Goal: Transaction & Acquisition: Purchase product/service

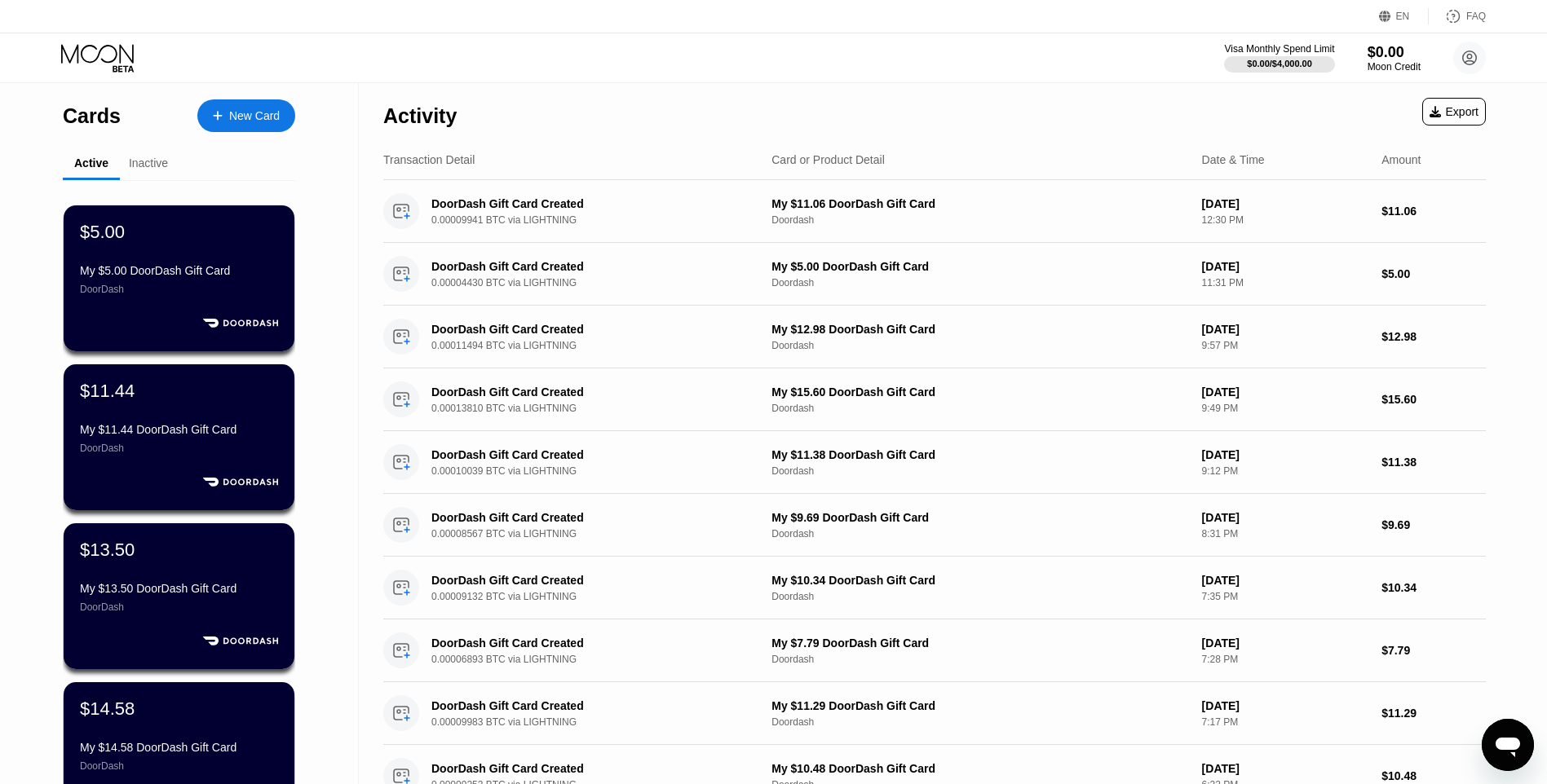
click at [232, 110] on div "New Card" at bounding box center [254, 116] width 51 height 14
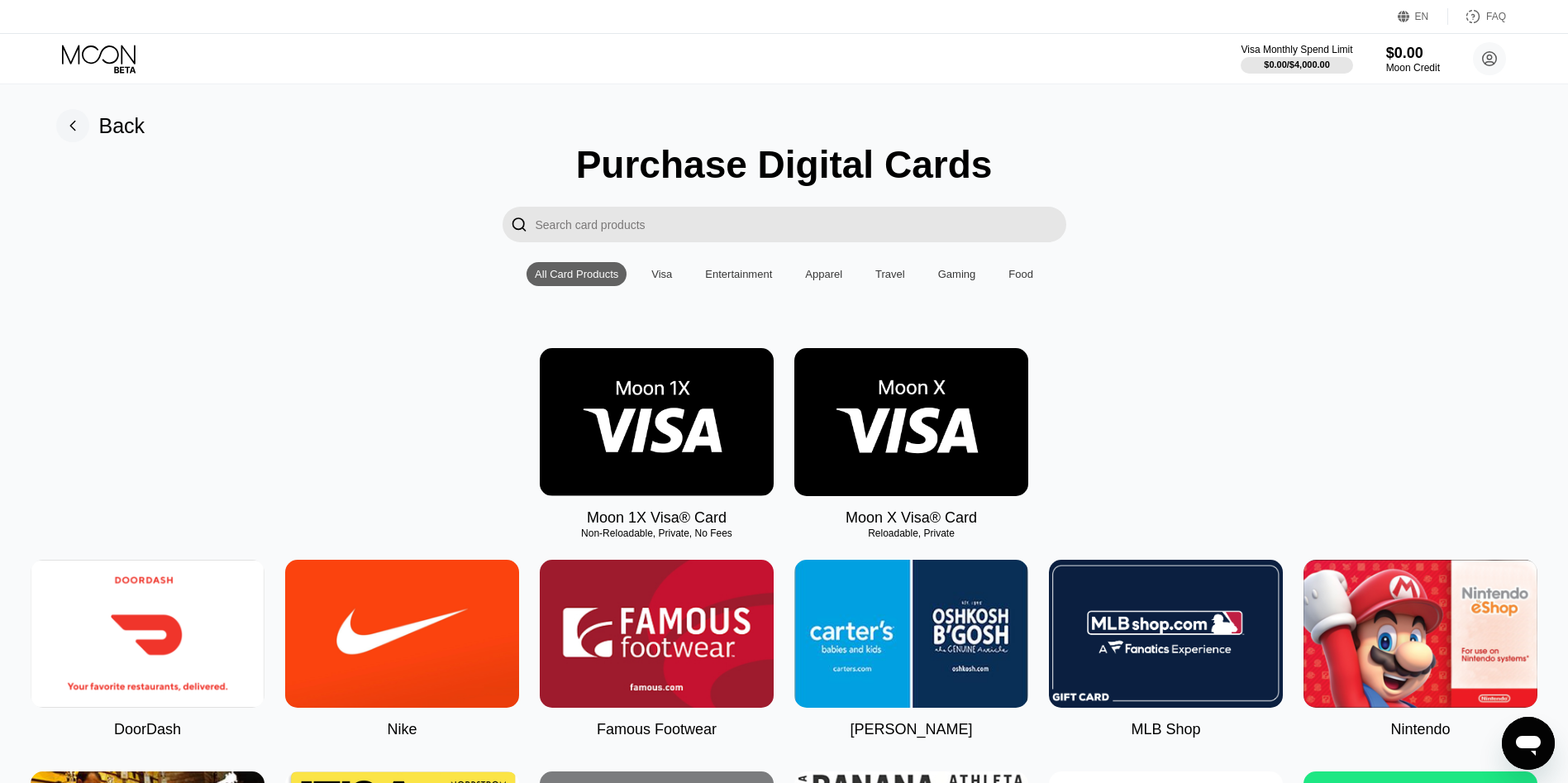
click at [202, 617] on img at bounding box center [148, 633] width 234 height 148
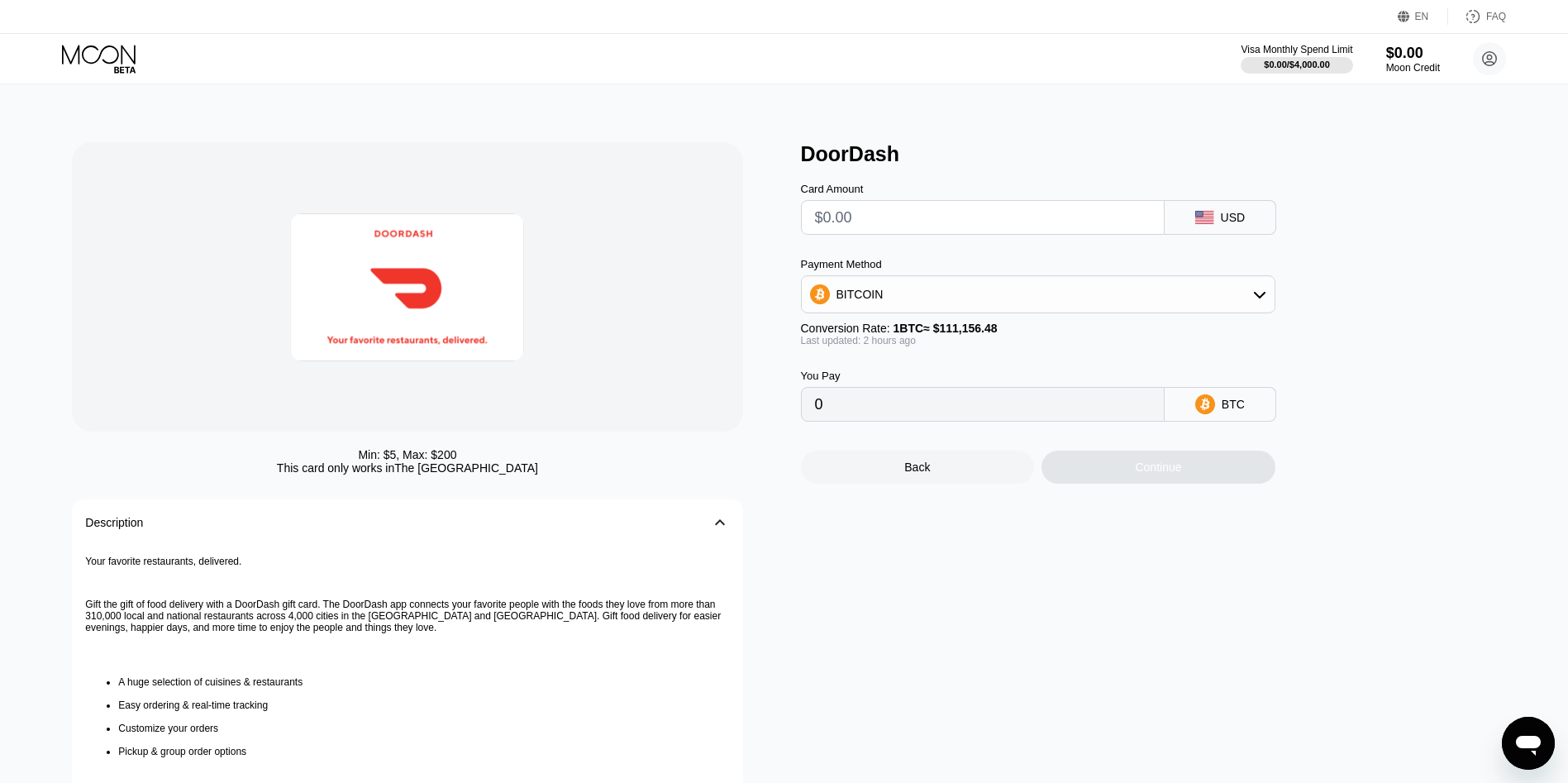
click at [826, 206] on input "text" at bounding box center [982, 217] width 336 height 33
type input "$1"
type input "0.00000897"
type input "$10"
type input "0.00008963"
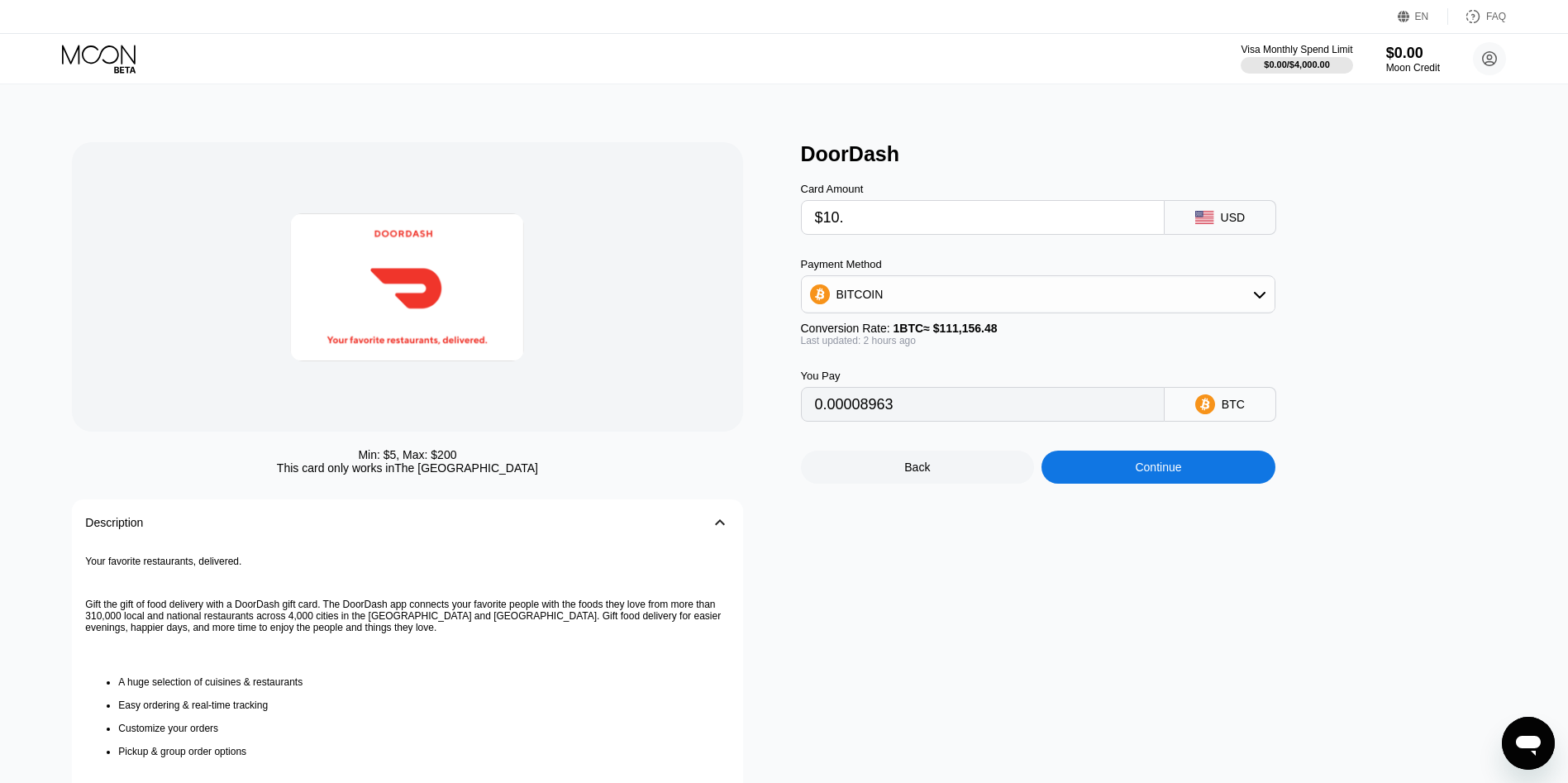
type input "$10.3"
type input "0.00009232"
type input "$10.35"
type input "0.00009276"
type input "$10.35"
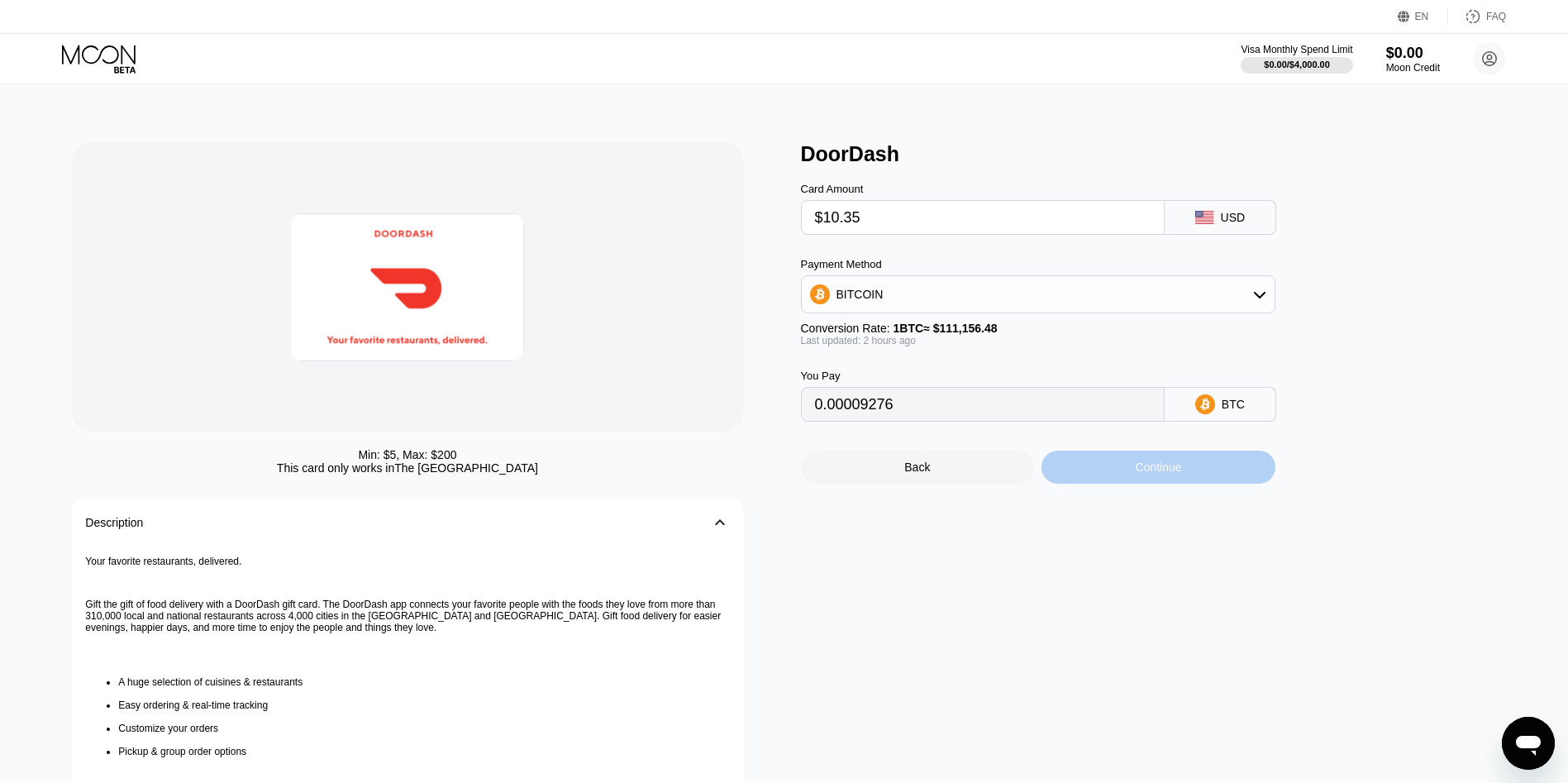
click at [1120, 472] on div "Continue" at bounding box center [1159, 467] width 234 height 33
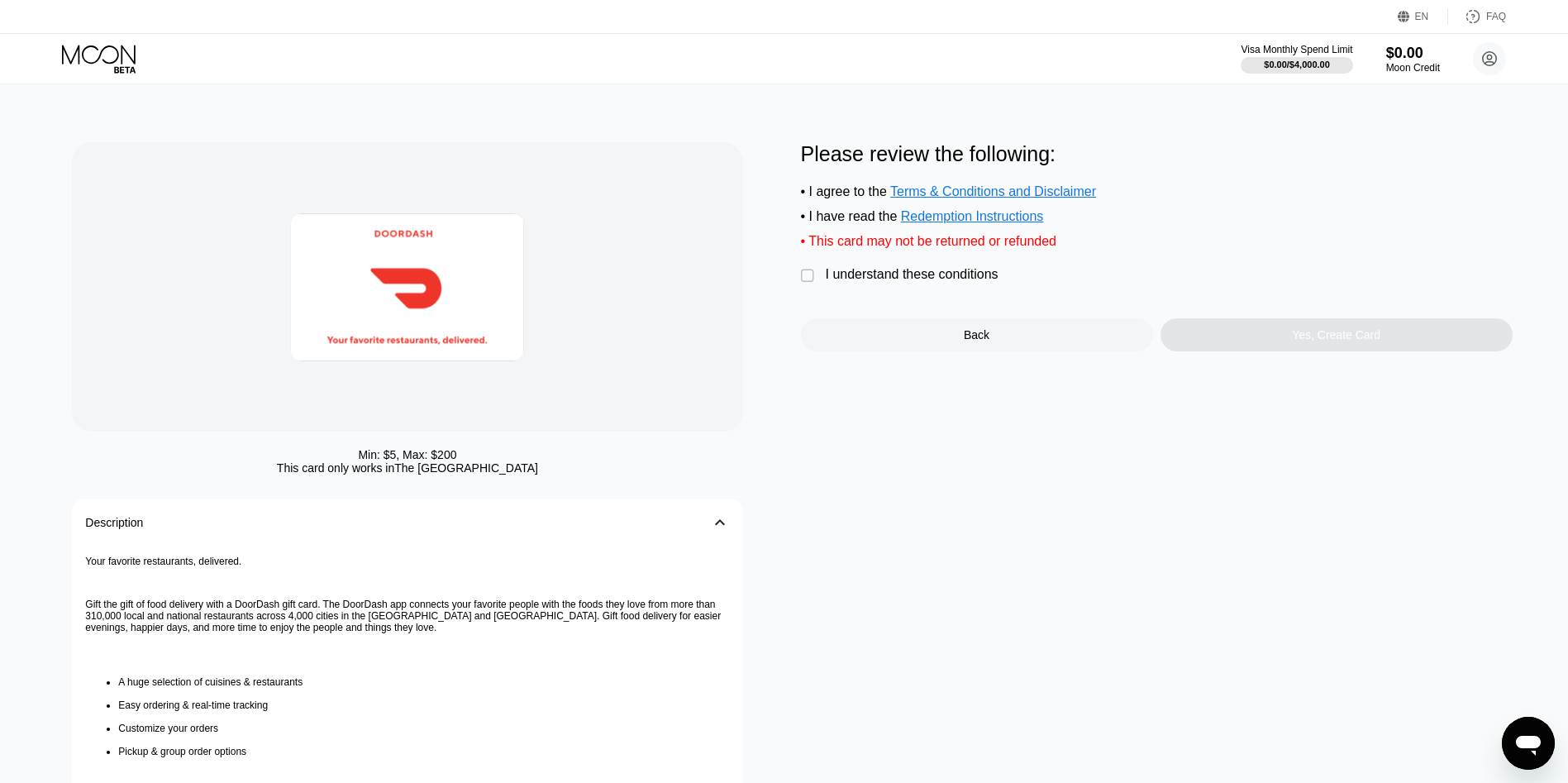
click at [862, 268] on div "Please review the following: • I agree to the Terms & Conditions and Disclaimer…" at bounding box center [1156, 247] width 711 height 209
click at [869, 282] on div "I understand these conditions" at bounding box center [912, 274] width 172 height 15
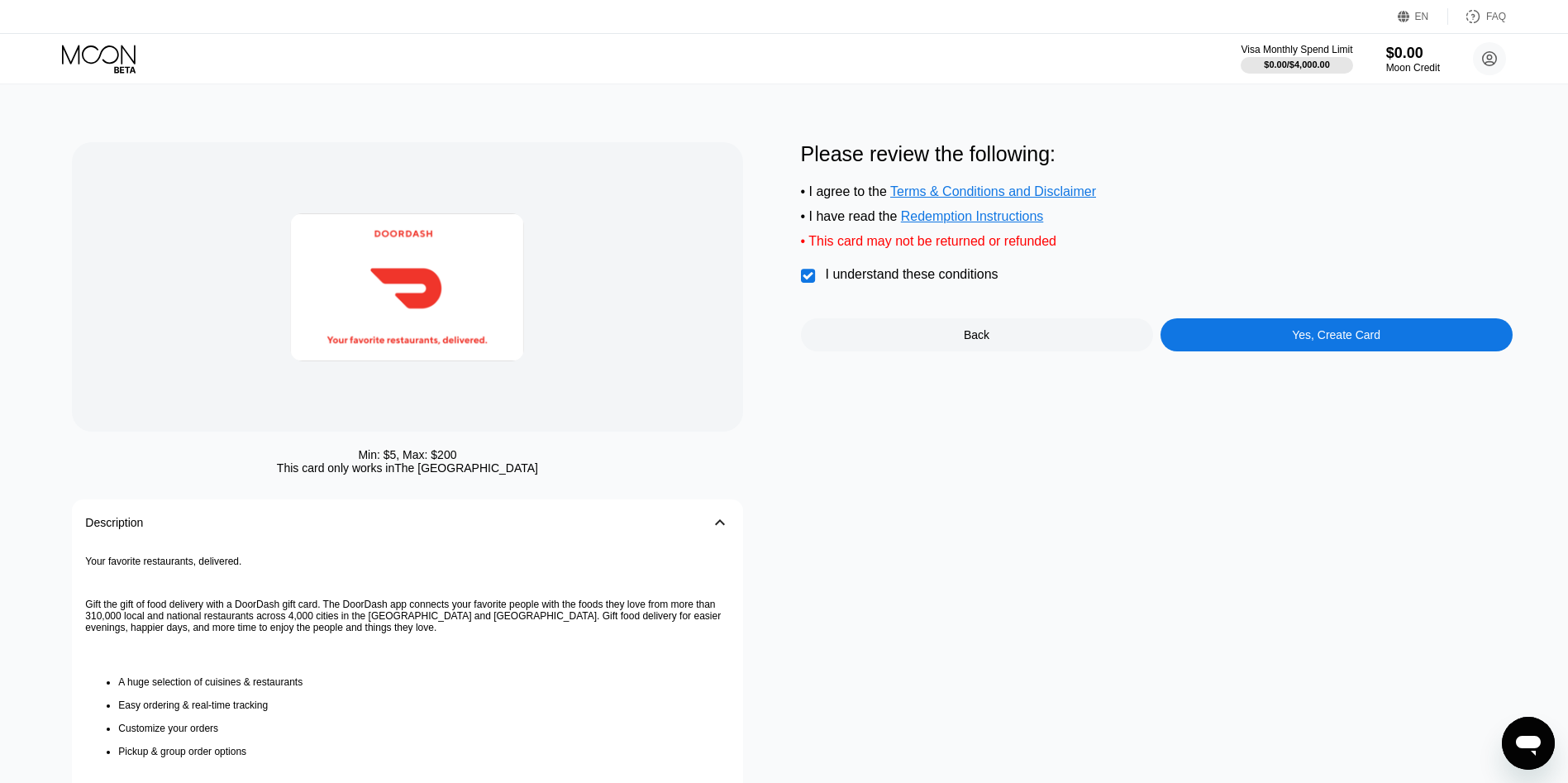
click at [1317, 331] on div "Please review the following: • I agree to the Terms & Conditions and Disclaimer…" at bounding box center [1156, 247] width 711 height 209
click at [1303, 342] on div "Yes, Create Card" at bounding box center [1336, 335] width 88 height 14
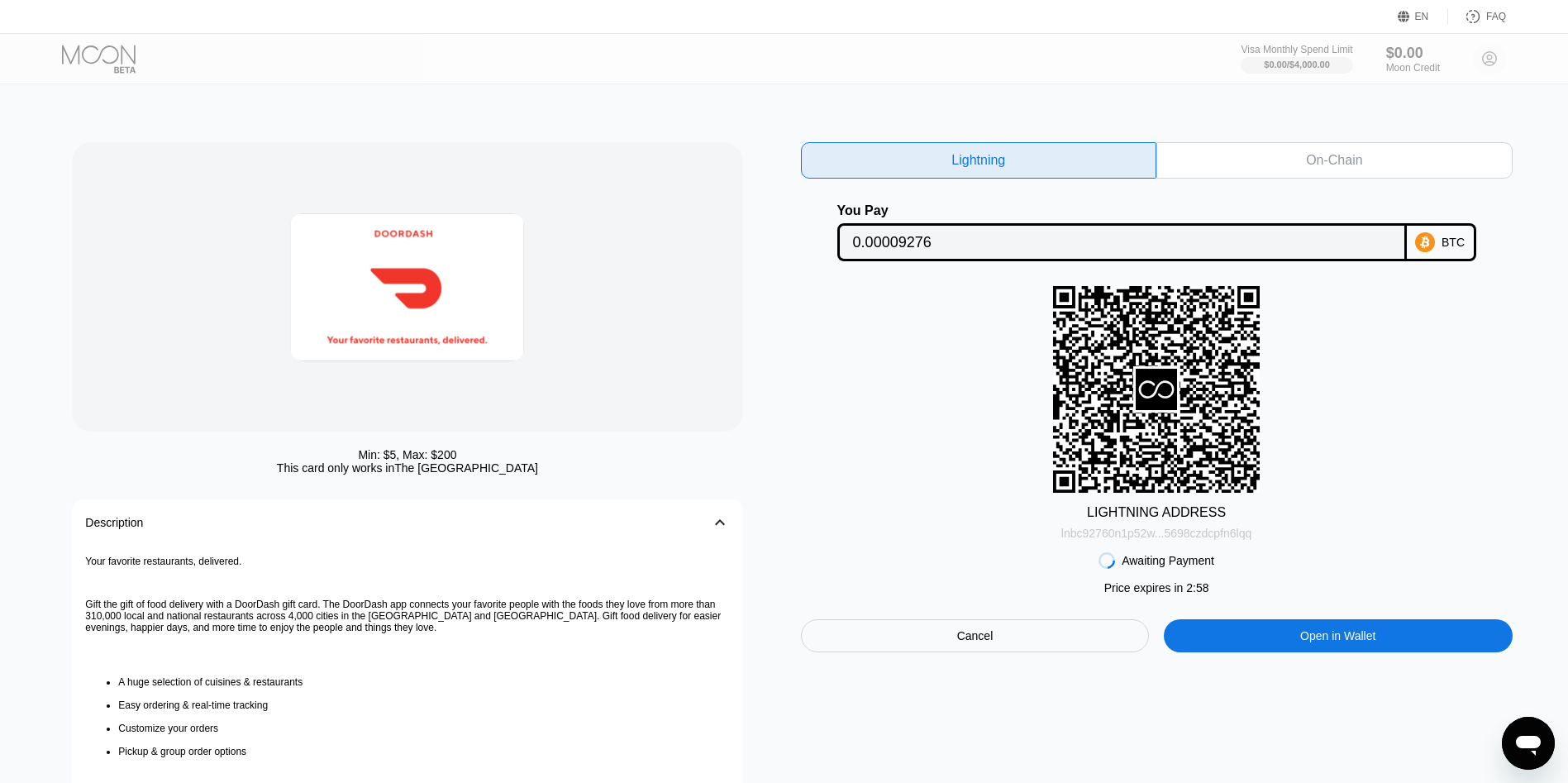
click at [1202, 531] on div "lnbc92760n1p52w...5698czdcpfn6lqq" at bounding box center [1156, 533] width 190 height 14
click at [1183, 540] on div "lnbc92760n1p52w...5698czdcpfn6lqq" at bounding box center [1156, 533] width 190 height 14
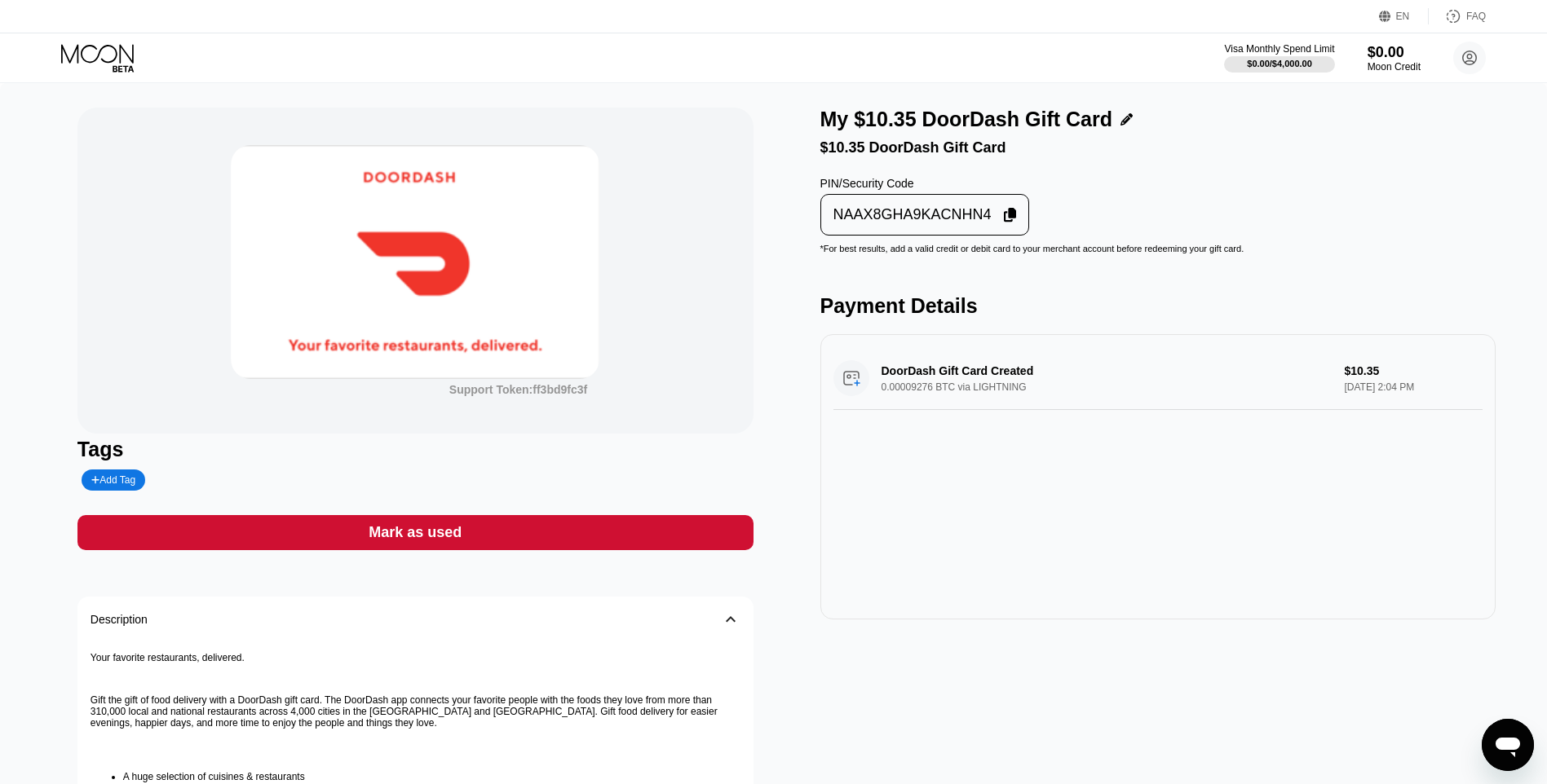
click at [913, 222] on div "NAAX8GHA9KACNHN4" at bounding box center [913, 215] width 159 height 19
click at [493, 550] on div "Mark as used" at bounding box center [415, 533] width 676 height 35
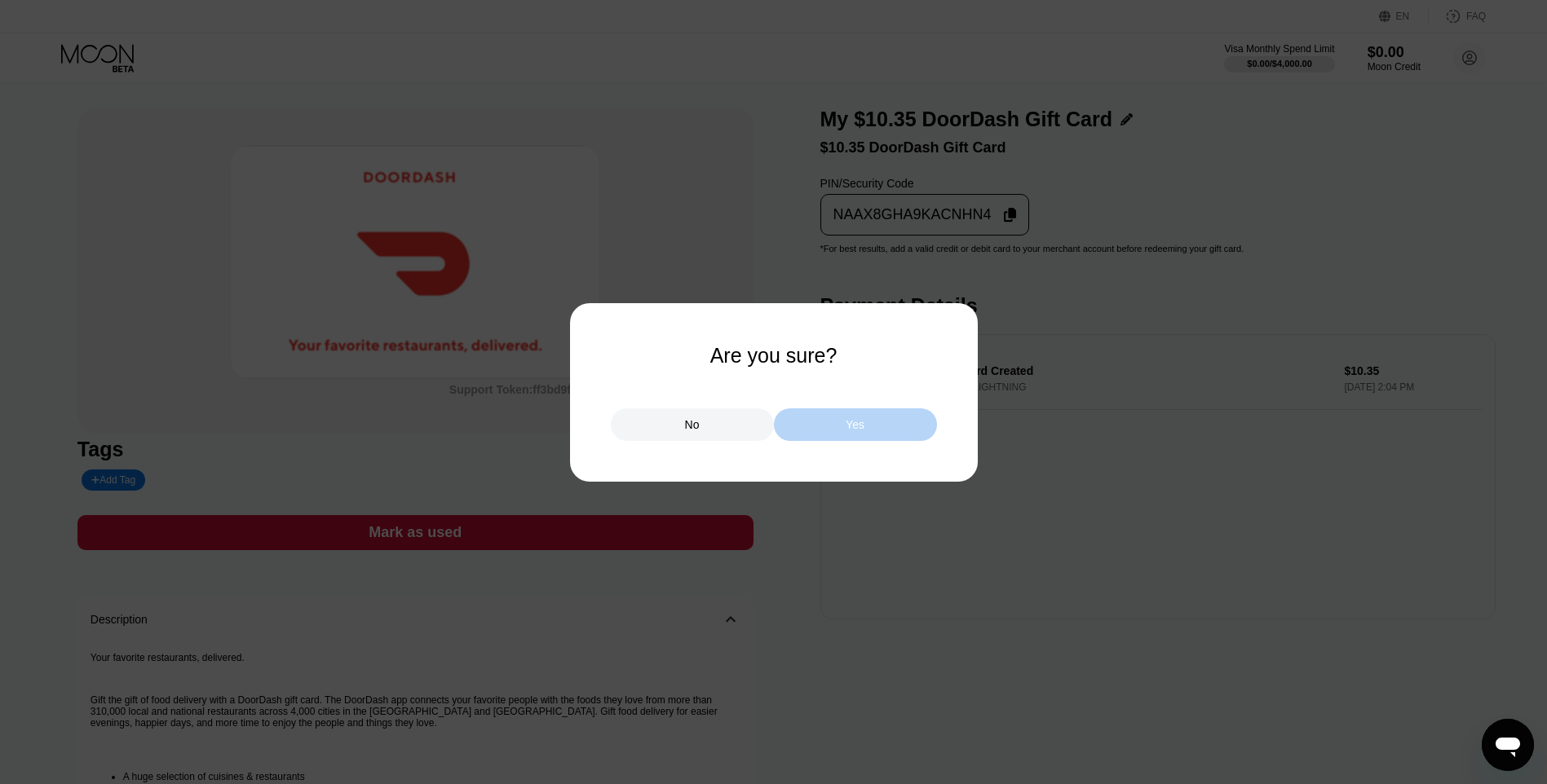
click at [883, 422] on div "Yes" at bounding box center [855, 425] width 163 height 32
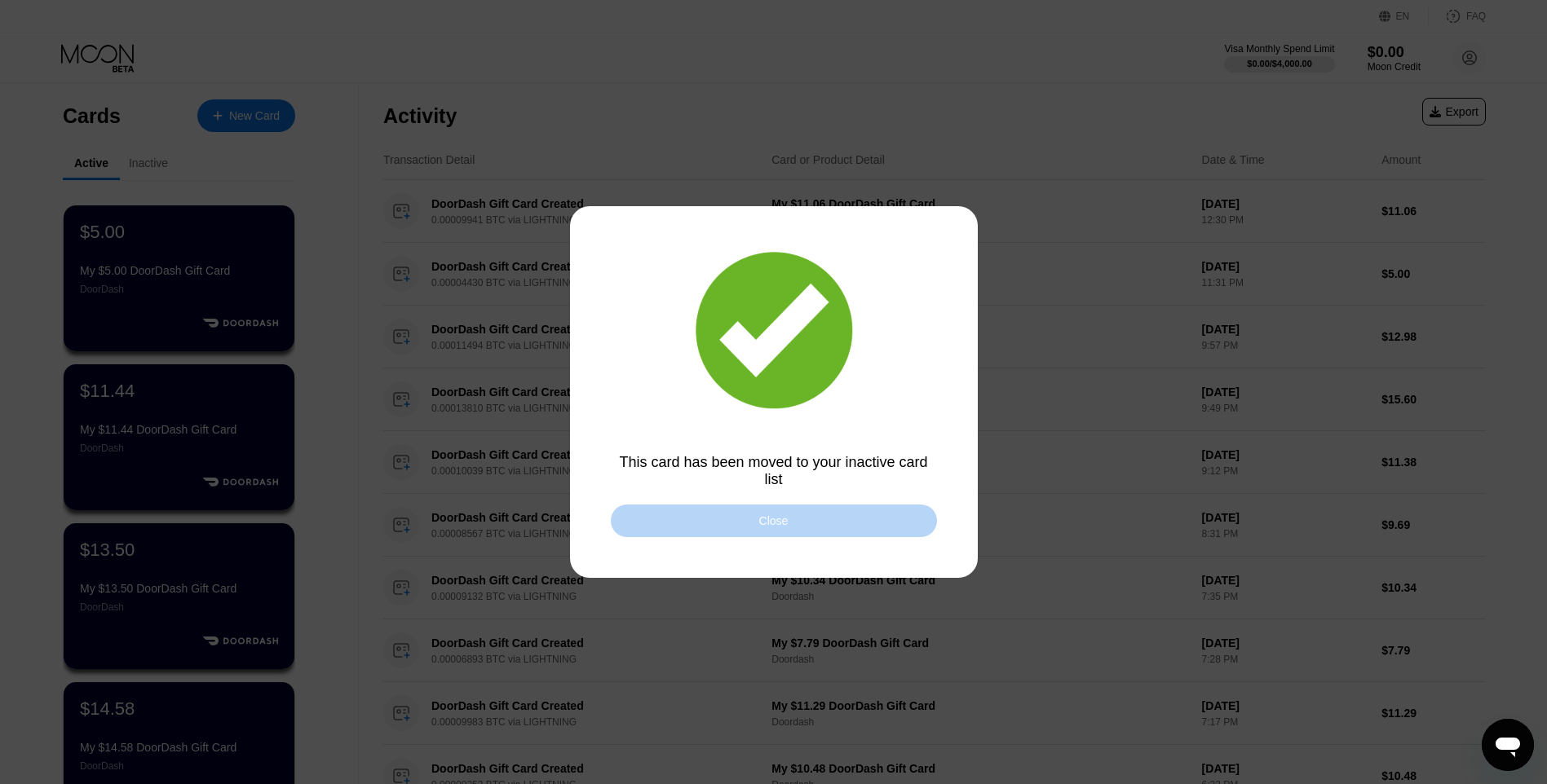
click at [646, 528] on div "Close" at bounding box center [774, 521] width 327 height 32
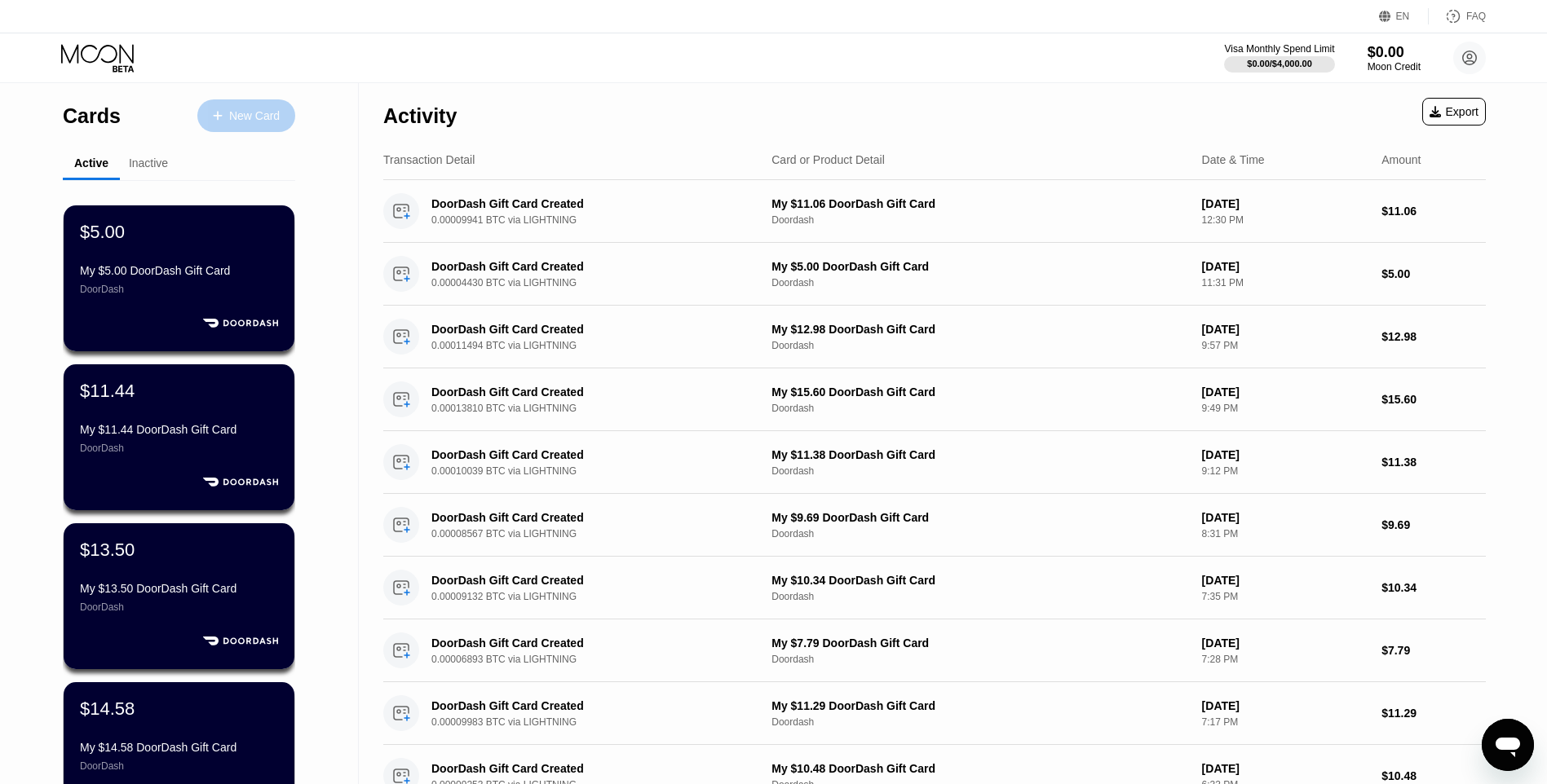
click at [286, 124] on div "New Card" at bounding box center [246, 116] width 97 height 32
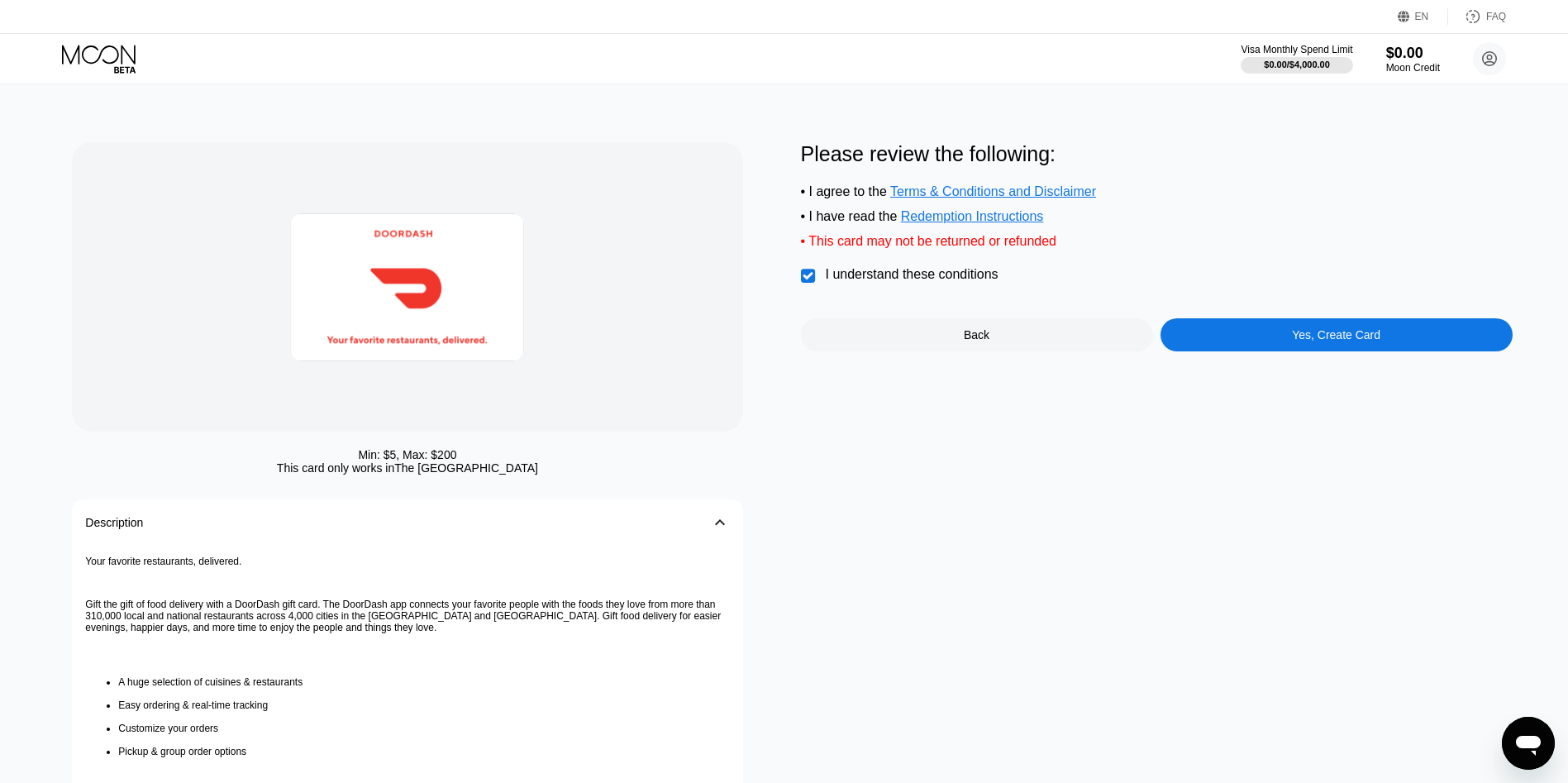
click at [1229, 343] on div "Yes, Create Card" at bounding box center [1337, 335] width 352 height 33
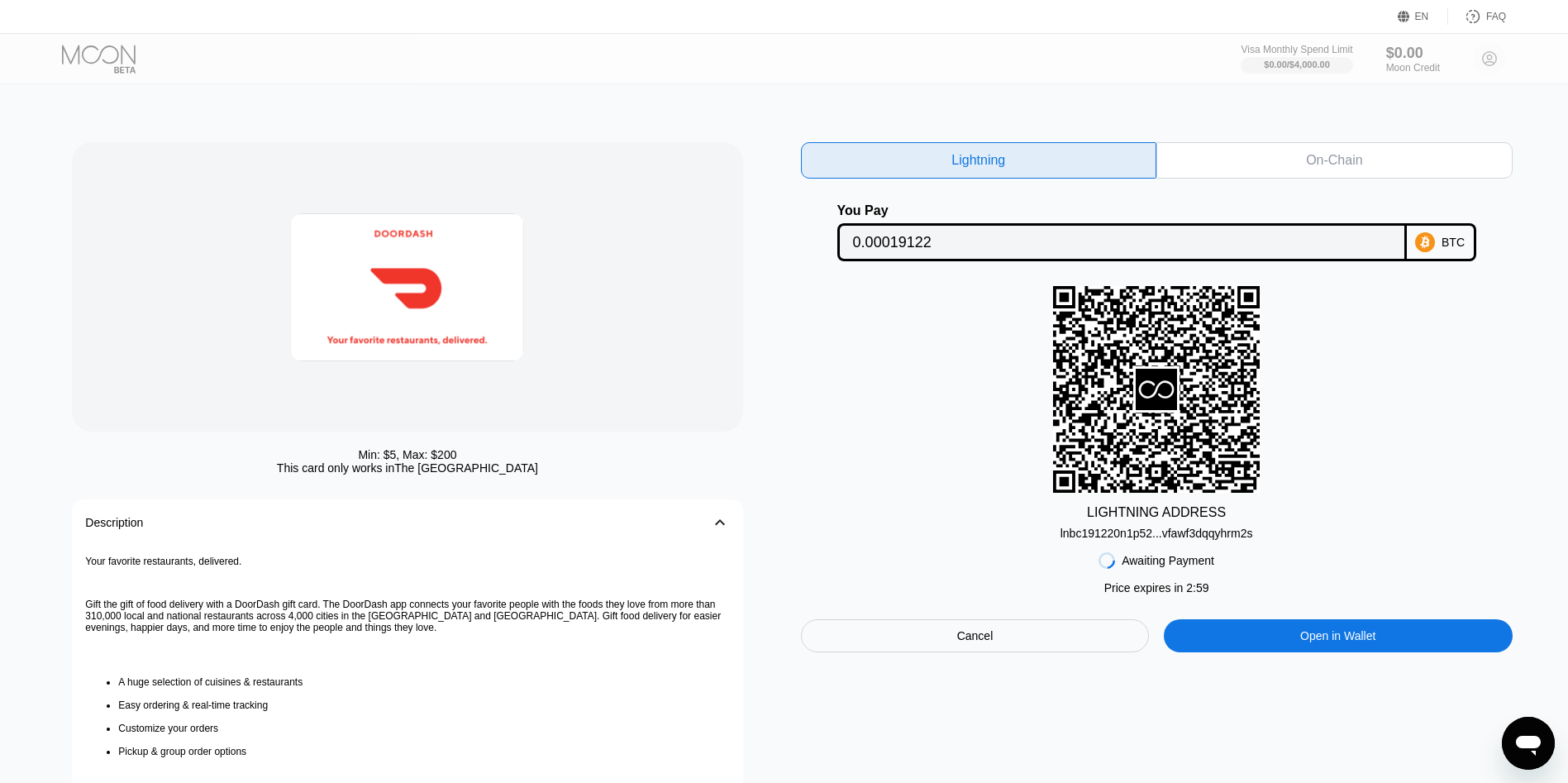
click at [1117, 548] on div "Awaiting Payment Price expires in 2 : 59 Cancel Open in Wallet" at bounding box center [1156, 596] width 711 height 112
click at [1121, 540] on div "lnbc191220n1p52...vfawf3dqqyhrm2s" at bounding box center [1156, 533] width 193 height 14
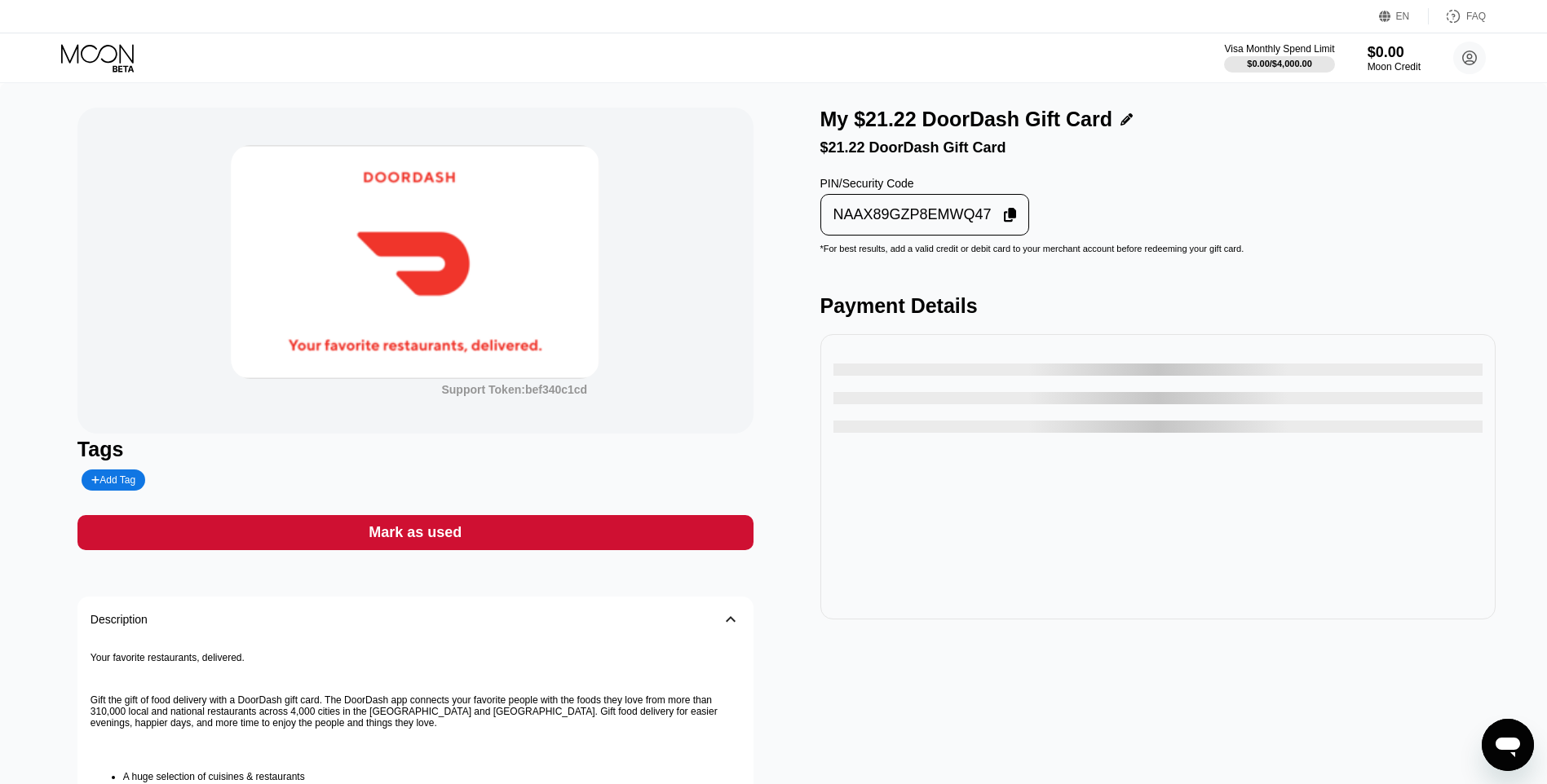
click at [923, 190] on div "PIN/Security Code" at bounding box center [924, 183] width 209 height 13
drag, startPoint x: 920, startPoint y: 226, endPoint x: 675, endPoint y: 244, distance: 245.7
click at [924, 224] on div "NAAX89GZP8EMWQ47" at bounding box center [913, 215] width 159 height 19
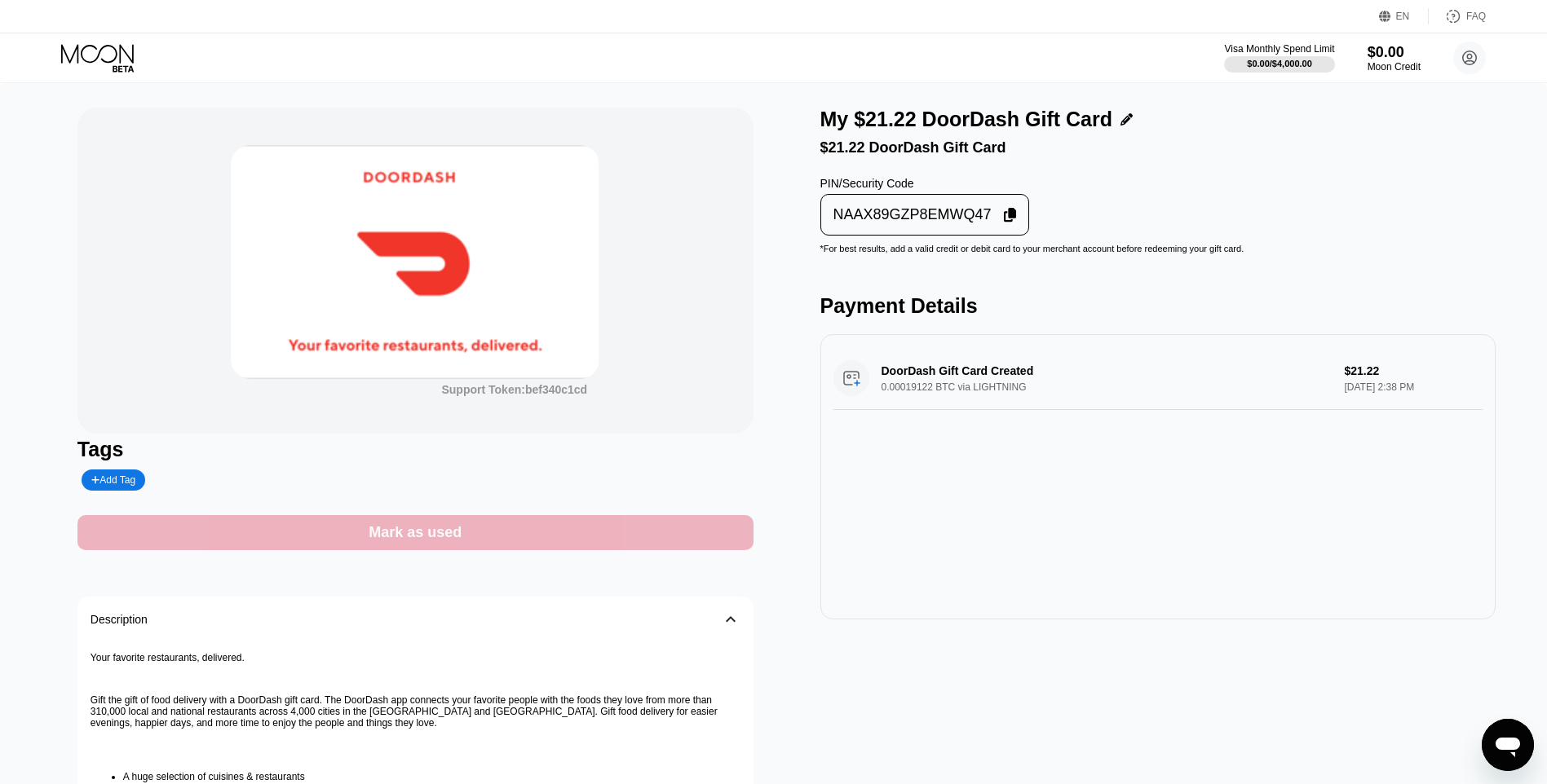
click at [643, 549] on div "Mark as used" at bounding box center [415, 533] width 676 height 35
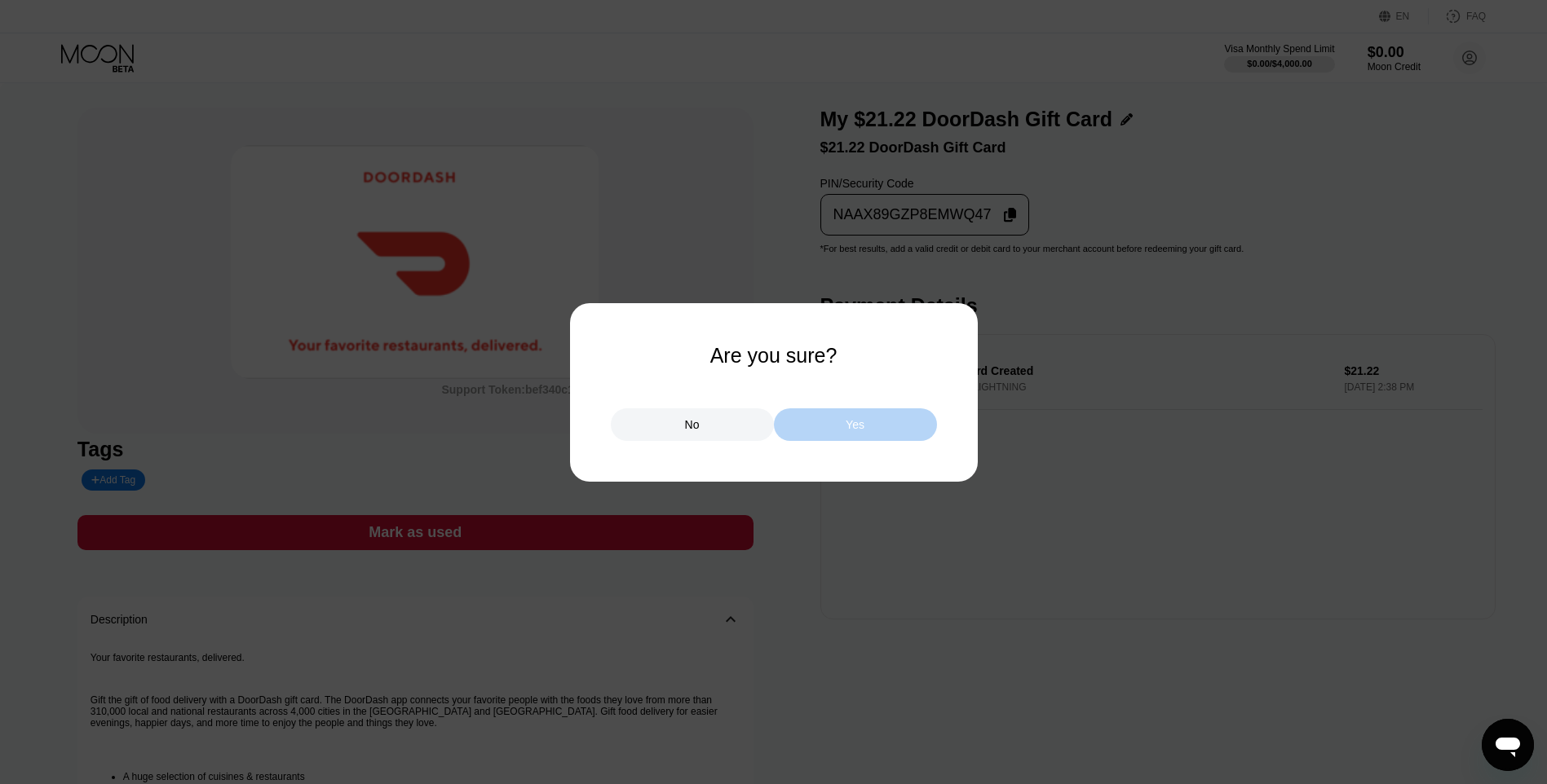
click at [839, 413] on div "Yes" at bounding box center [855, 425] width 163 height 32
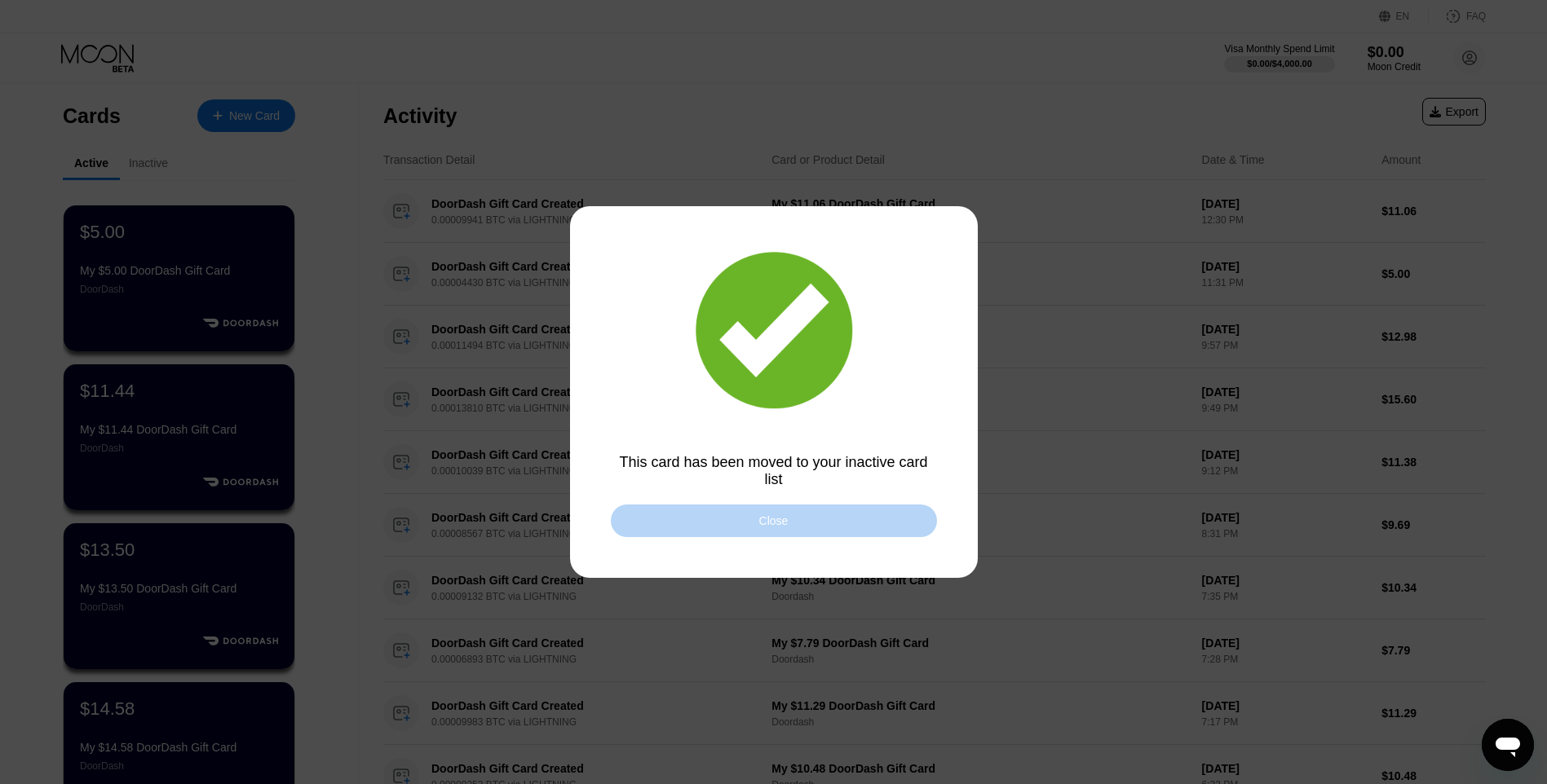
drag, startPoint x: 873, startPoint y: 539, endPoint x: 851, endPoint y: 529, distance: 24.2
click at [872, 538] on div "Close" at bounding box center [774, 521] width 327 height 32
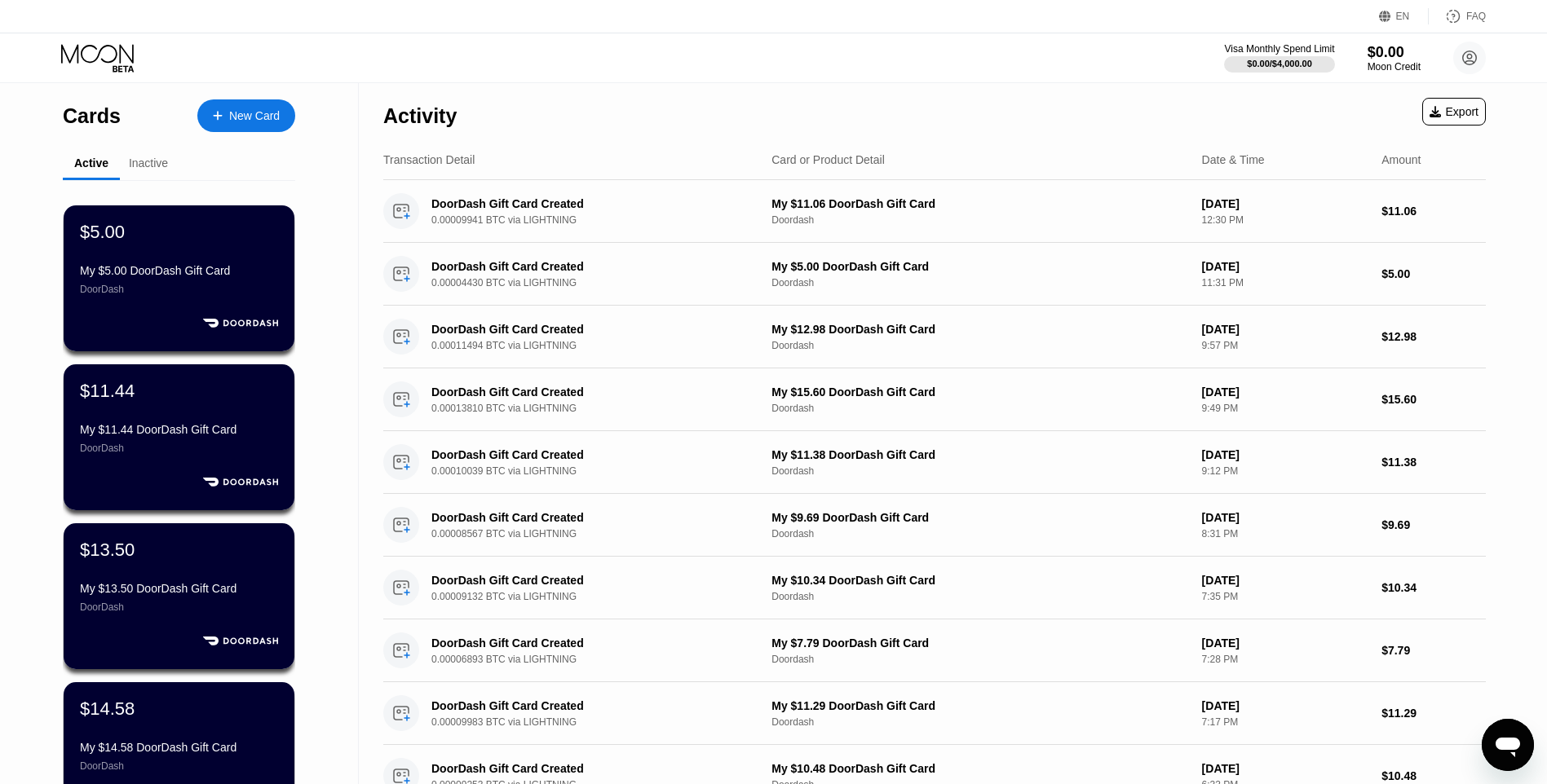
click at [270, 115] on div "New Card" at bounding box center [254, 116] width 51 height 14
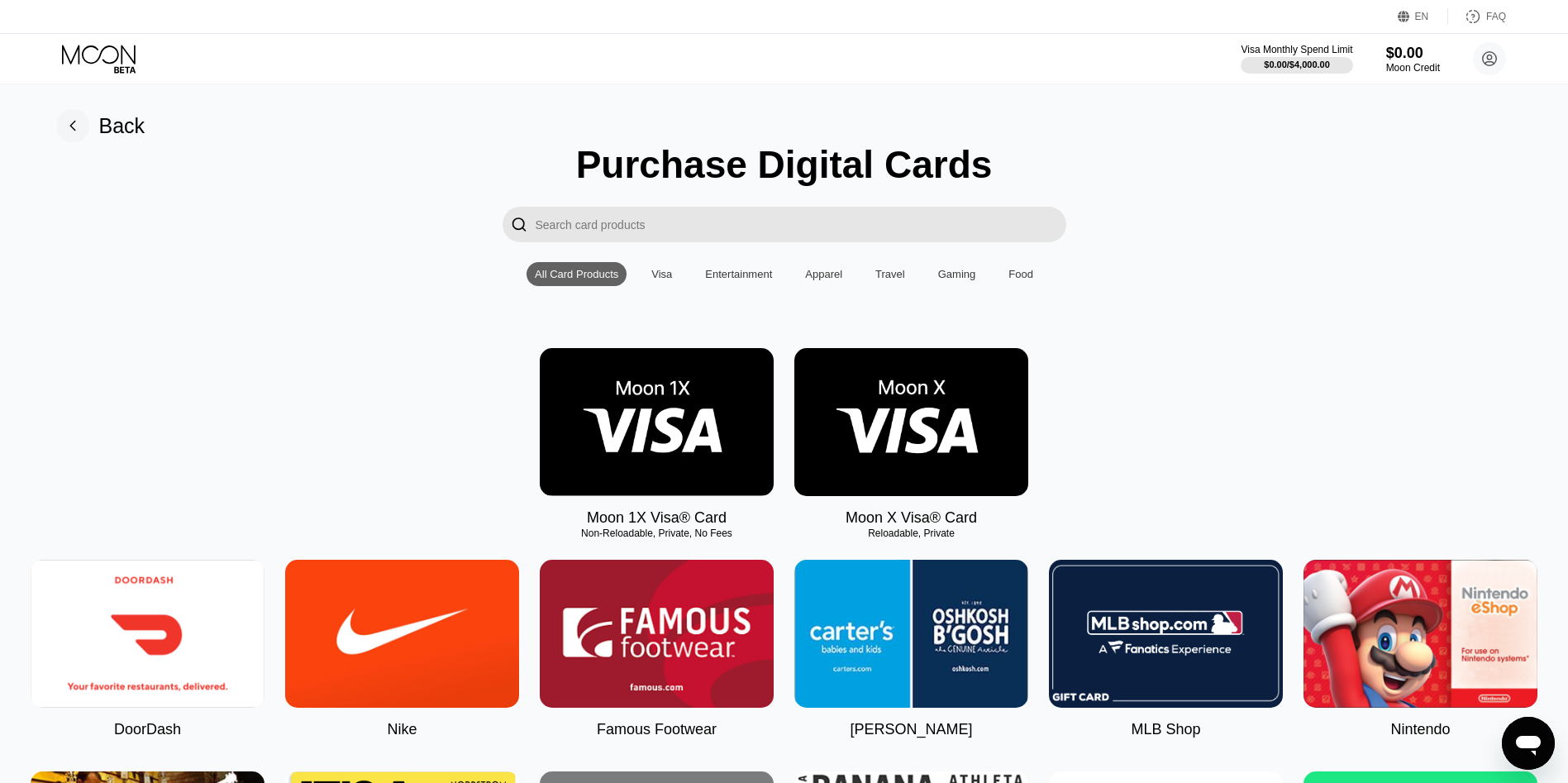
click at [207, 614] on img at bounding box center [148, 633] width 234 height 148
type input "0"
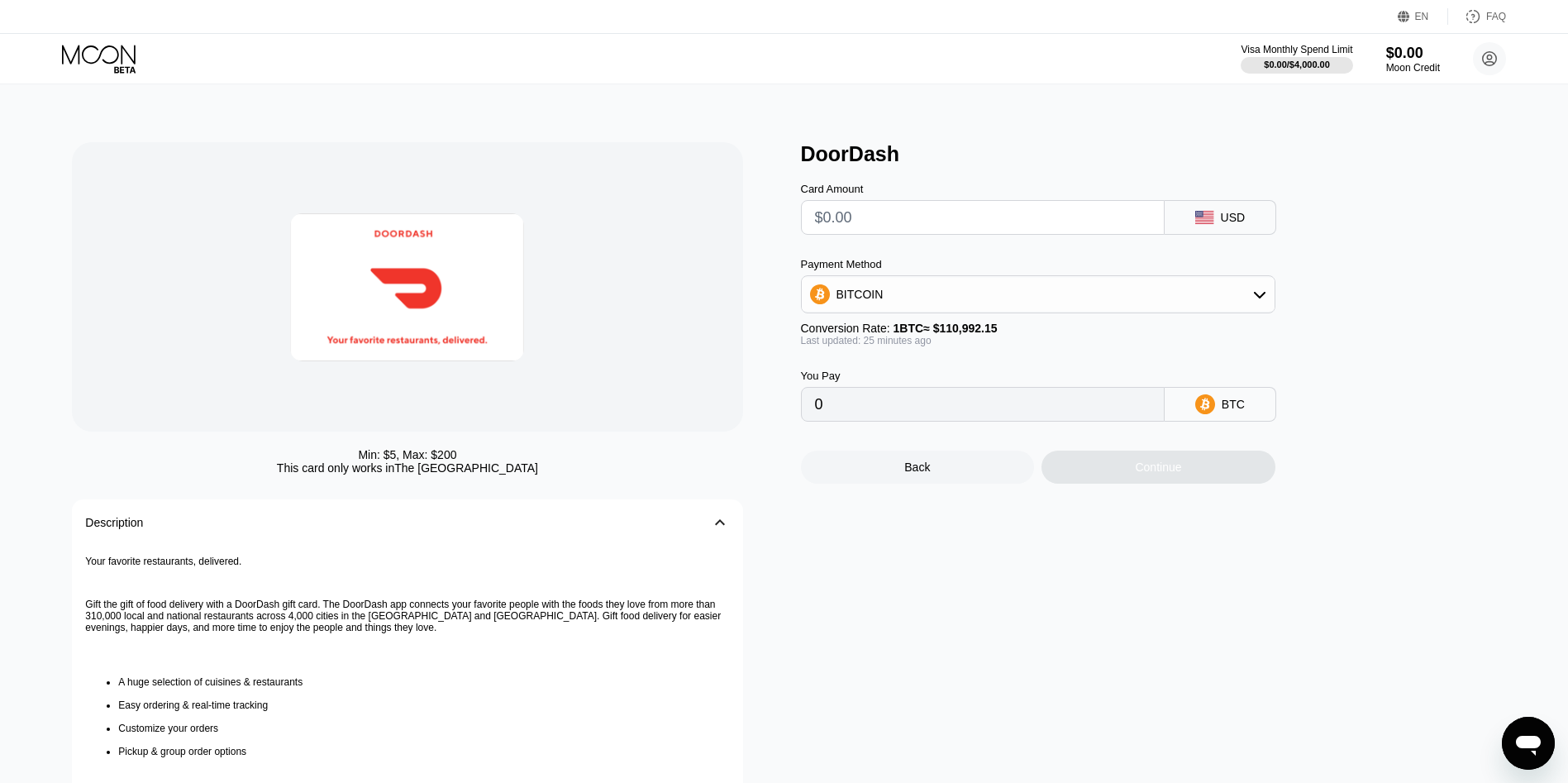
drag, startPoint x: 851, startPoint y: 211, endPoint x: 862, endPoint y: 216, distance: 12.1
click at [855, 212] on input "text" at bounding box center [982, 217] width 336 height 33
type input "$1"
type input "0.00000900"
type input "$14"
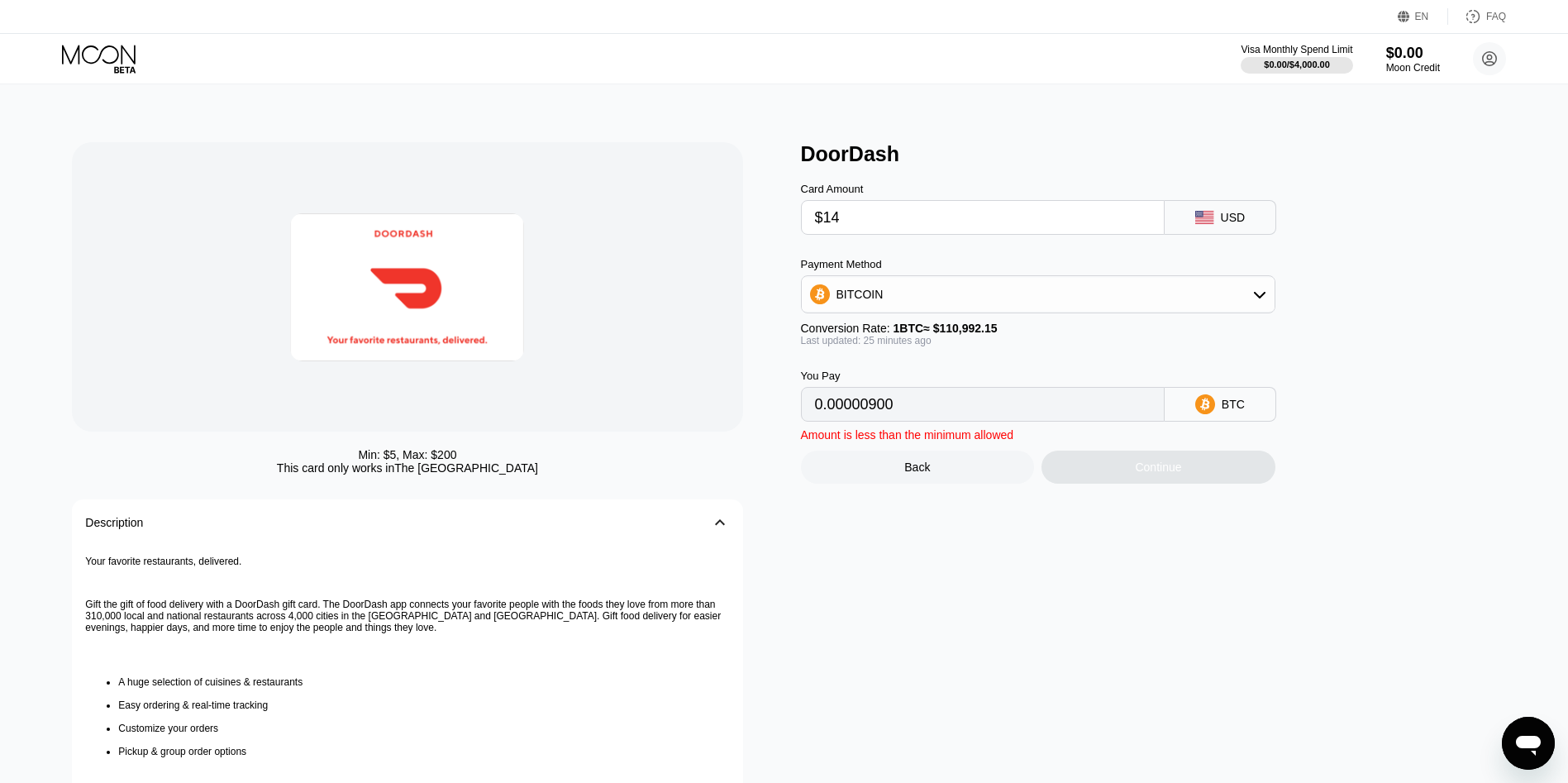
type input "0.00012596"
type input "$14.76"
type input "0.00013280"
type input "$14.76"
click at [1048, 477] on div "Continue" at bounding box center [1159, 467] width 234 height 33
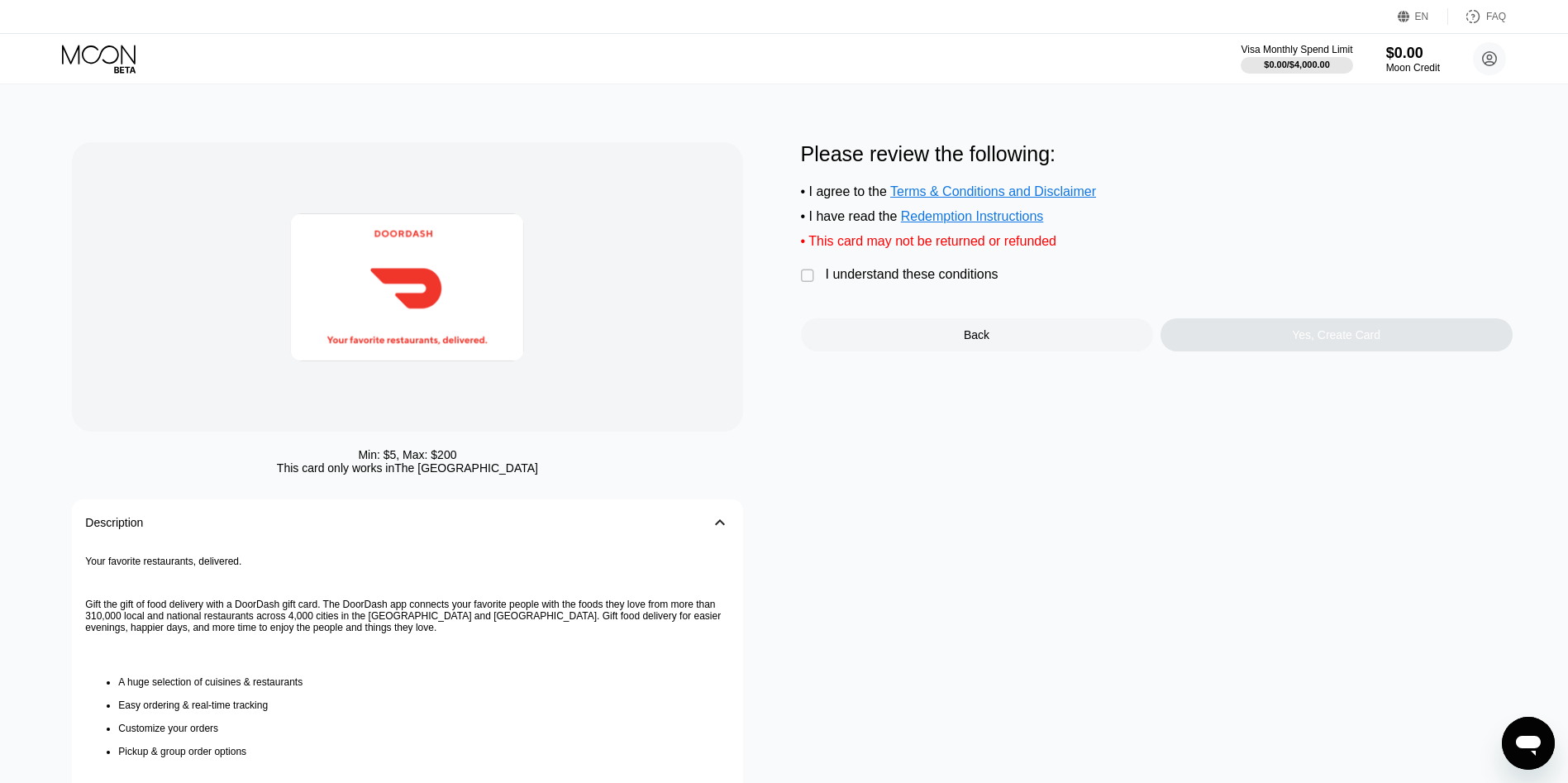
drag, startPoint x: 851, startPoint y: 282, endPoint x: 1002, endPoint y: 291, distance: 151.3
click at [855, 282] on div "I understand these conditions" at bounding box center [912, 274] width 172 height 15
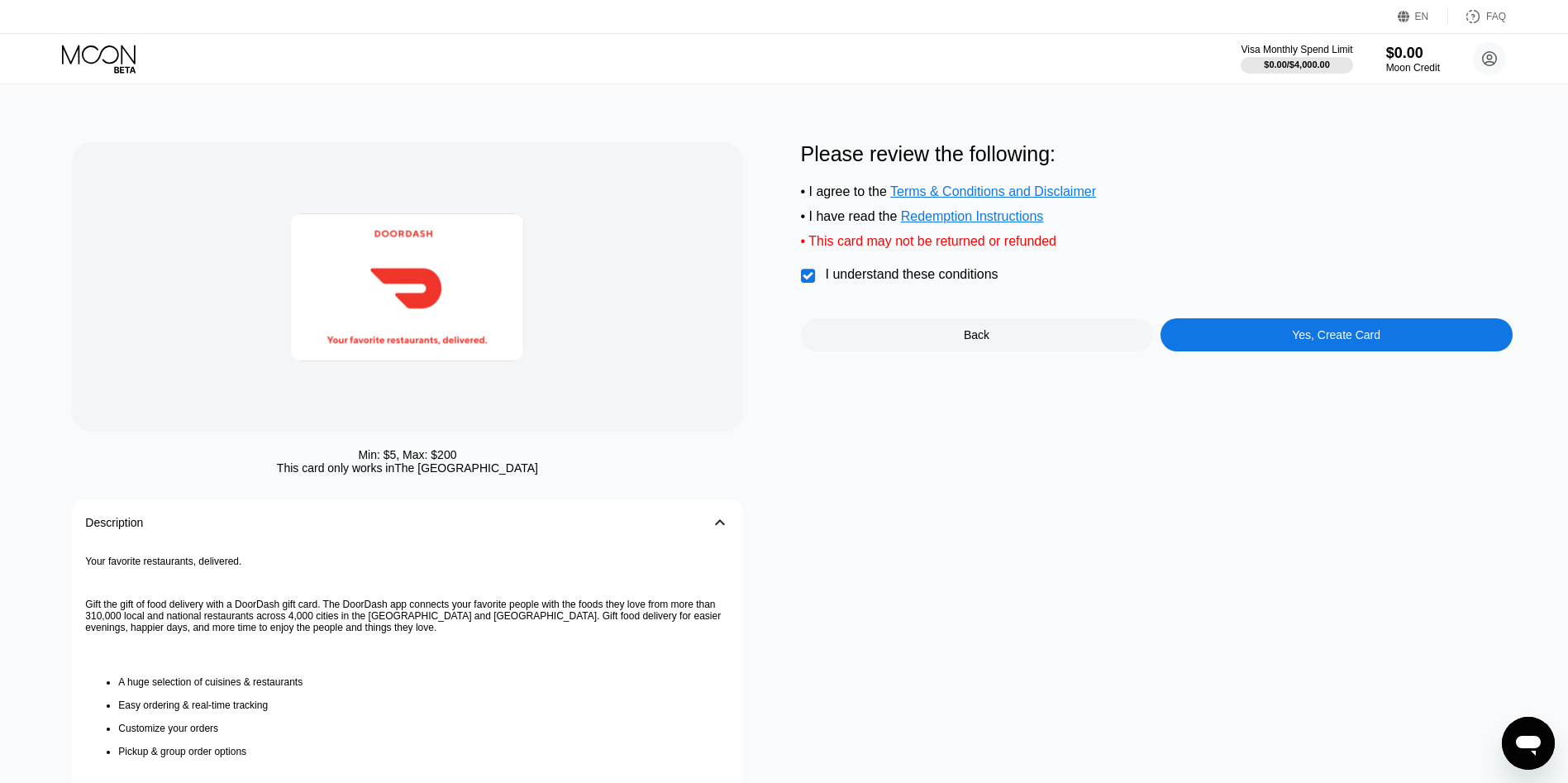
click at [1252, 350] on div "Yes, Create Card" at bounding box center [1337, 335] width 352 height 33
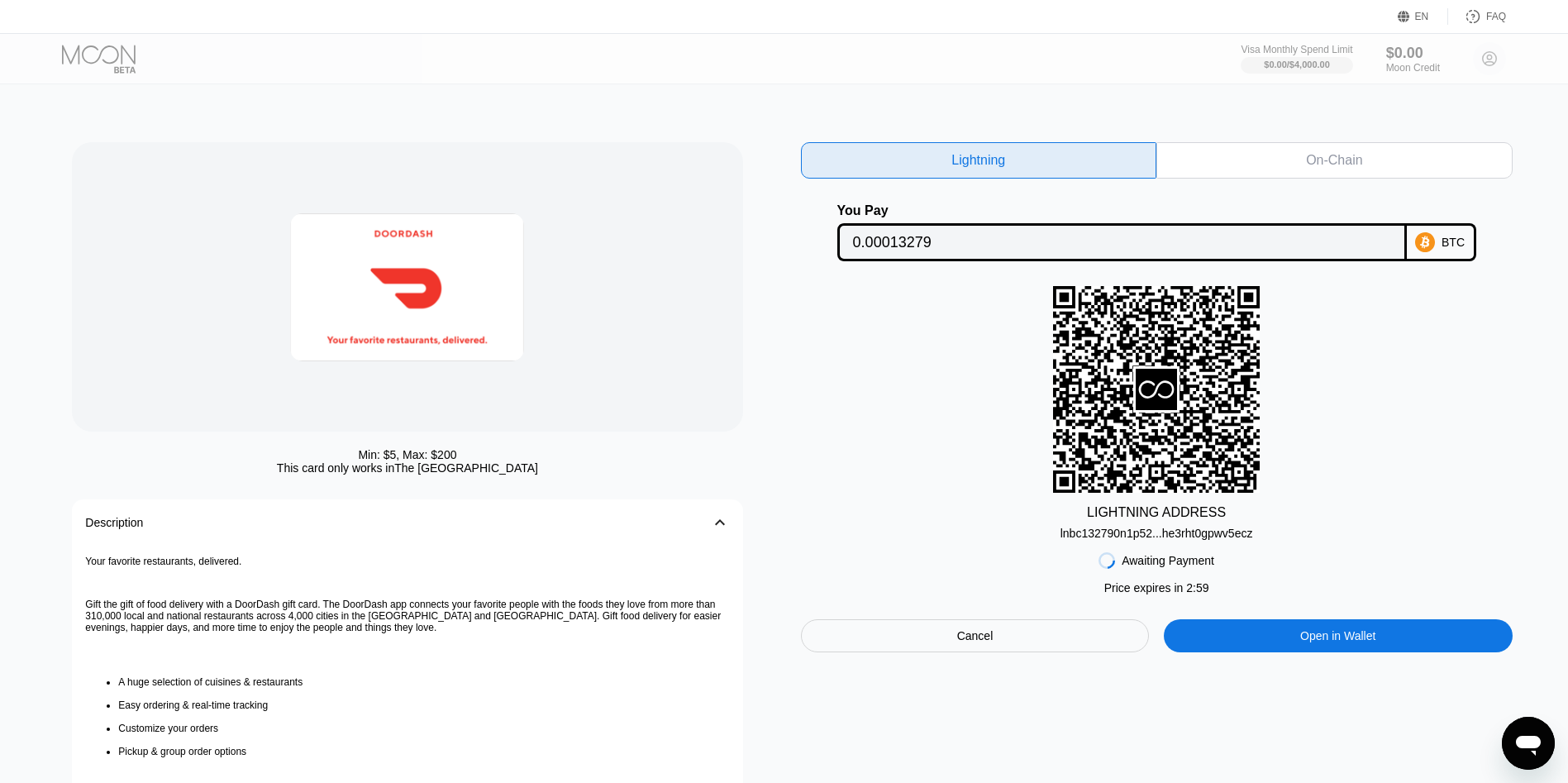
click at [1115, 540] on div "lnbc132790n1p52...he3rht0gpwv5ecz" at bounding box center [1156, 533] width 193 height 14
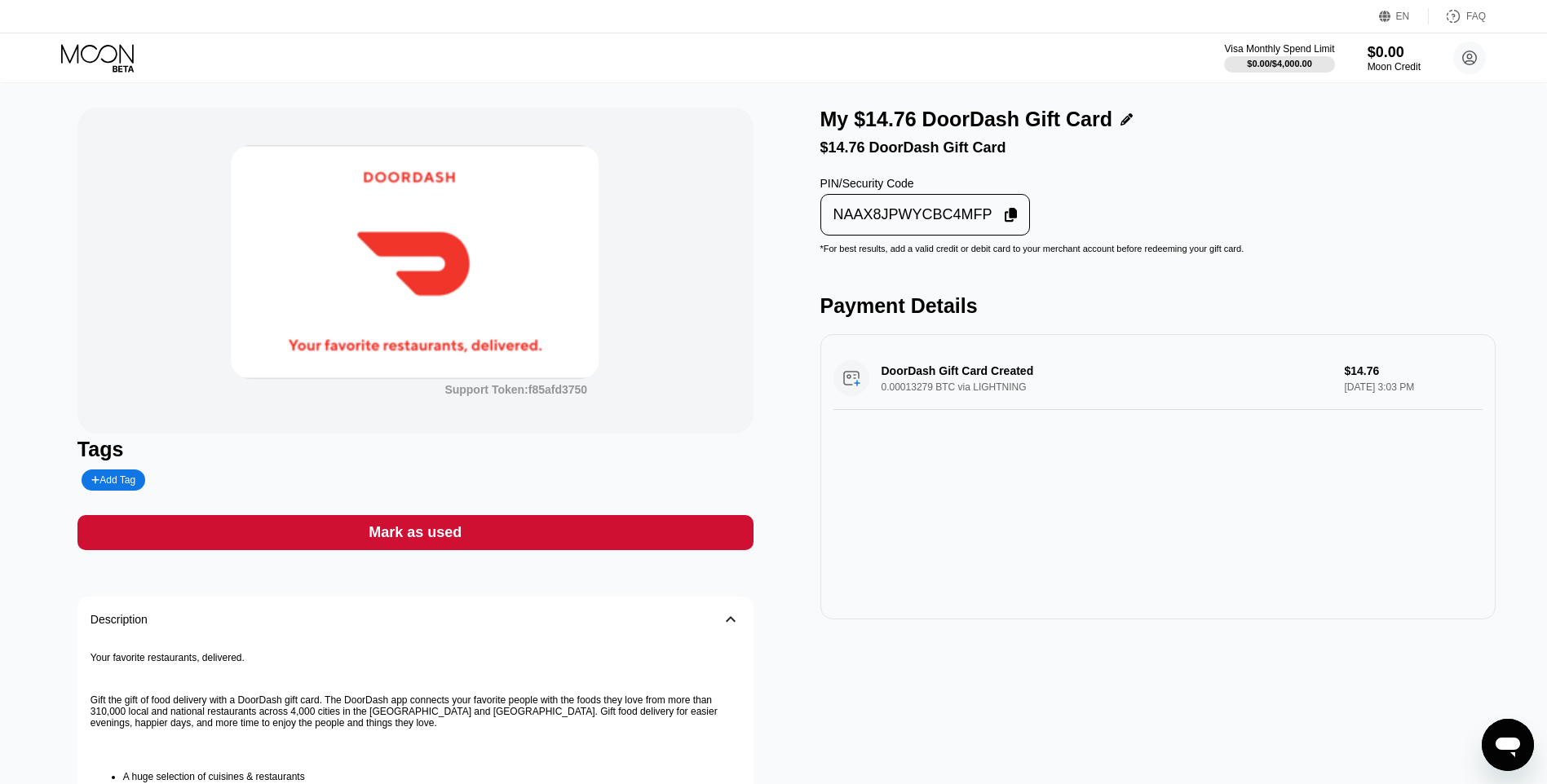
click at [858, 223] on div "NAAX8JPWYCBC4MFP" at bounding box center [913, 215] width 159 height 19
click at [700, 541] on div "Mark as used" at bounding box center [415, 533] width 676 height 35
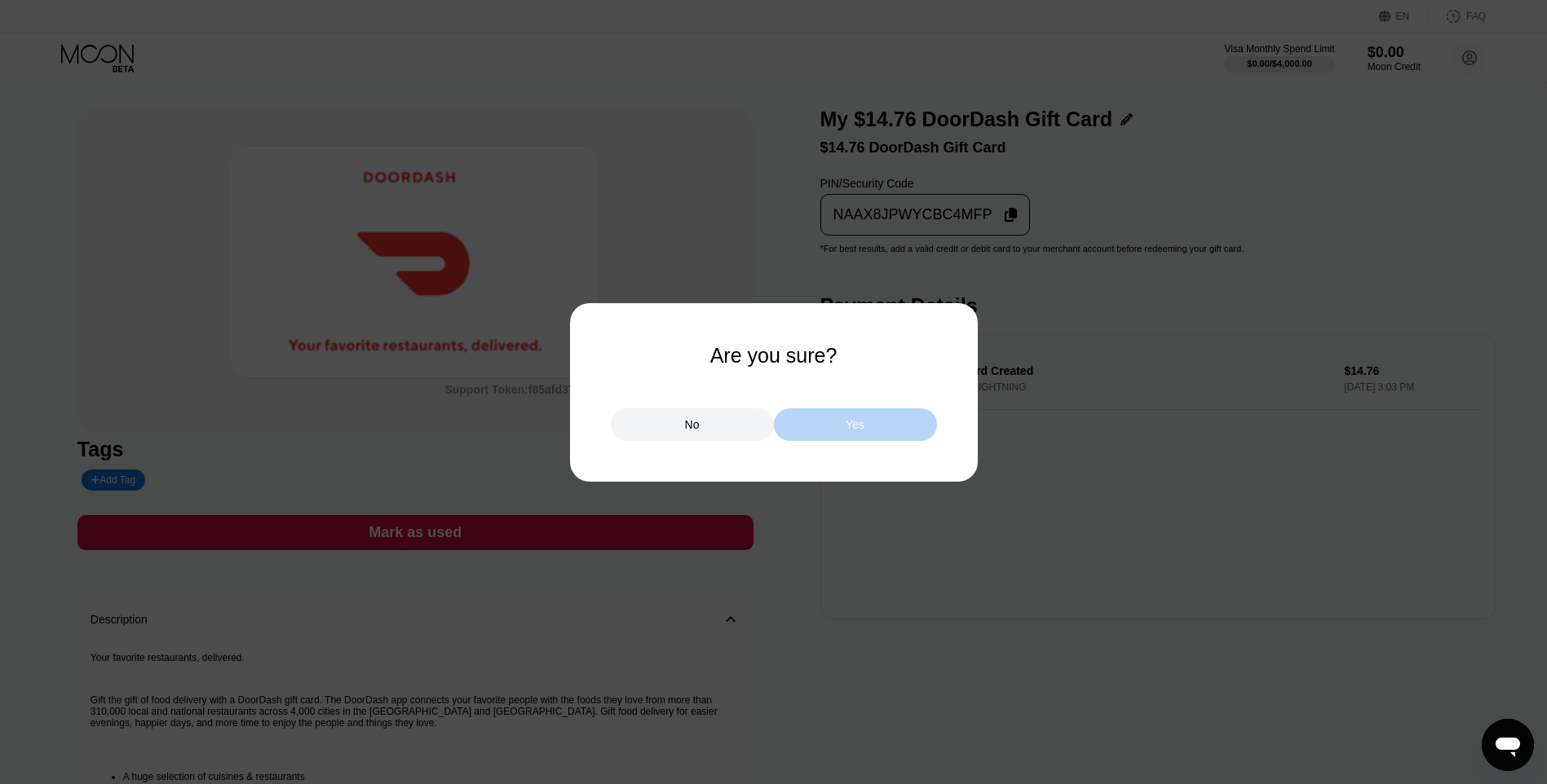
drag, startPoint x: 896, startPoint y: 423, endPoint x: 892, endPoint y: 412, distance: 11.7
click at [894, 423] on div "Yes" at bounding box center [855, 425] width 163 height 32
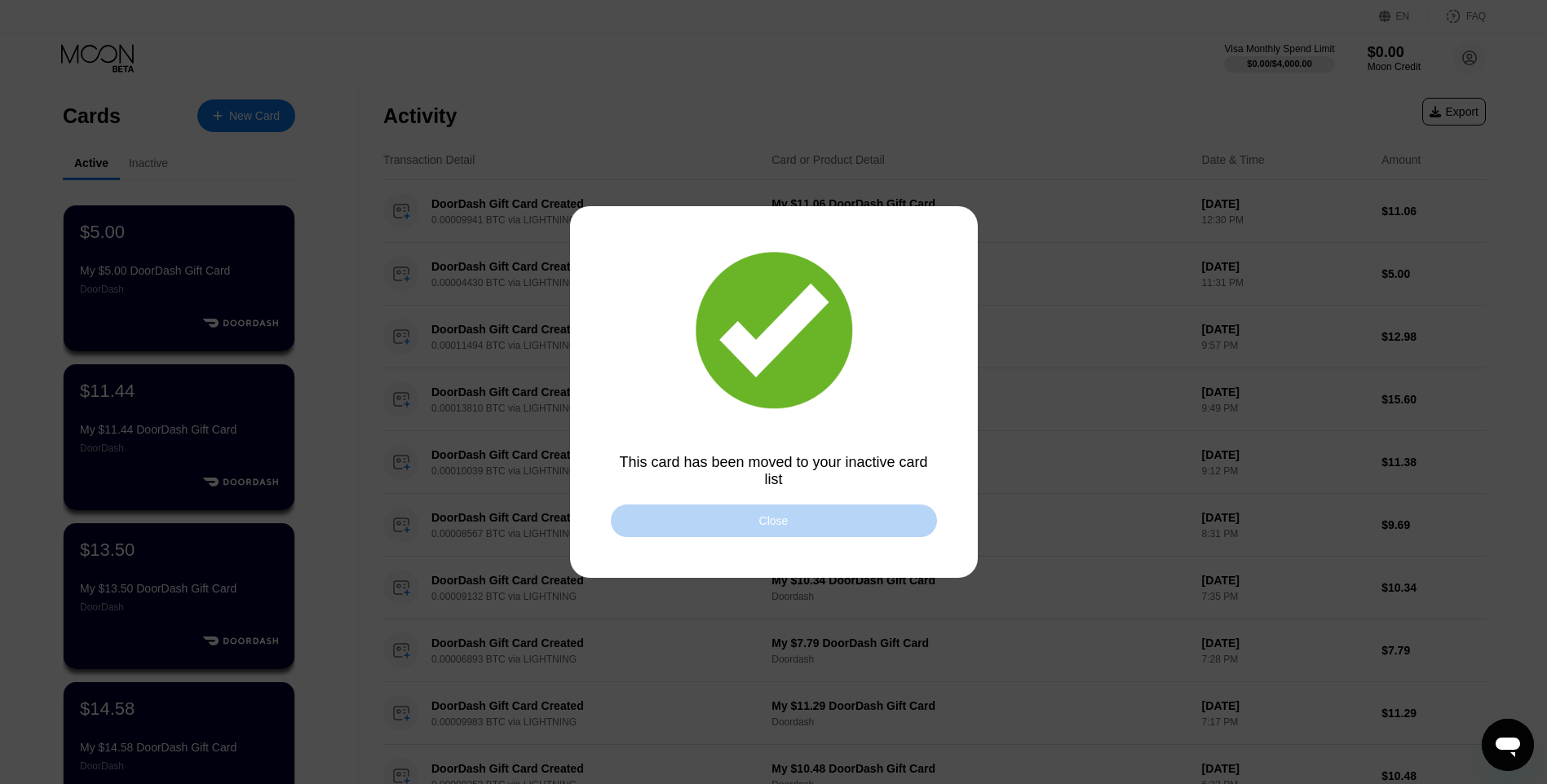
drag, startPoint x: 752, startPoint y: 512, endPoint x: 634, endPoint y: 434, distance: 141.4
click at [750, 512] on div "Close" at bounding box center [774, 521] width 327 height 32
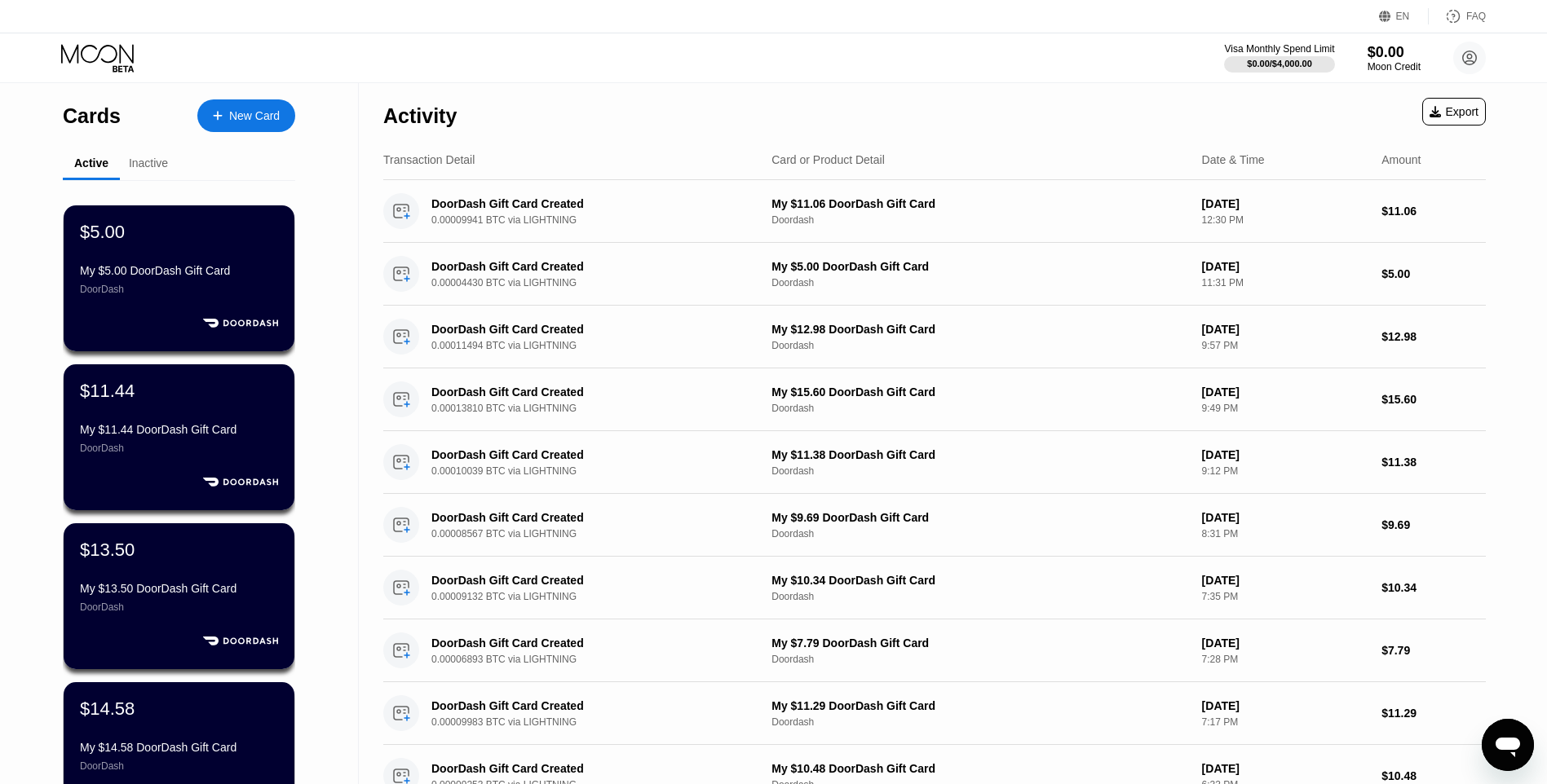
click at [230, 115] on div "New Card" at bounding box center [254, 116] width 51 height 14
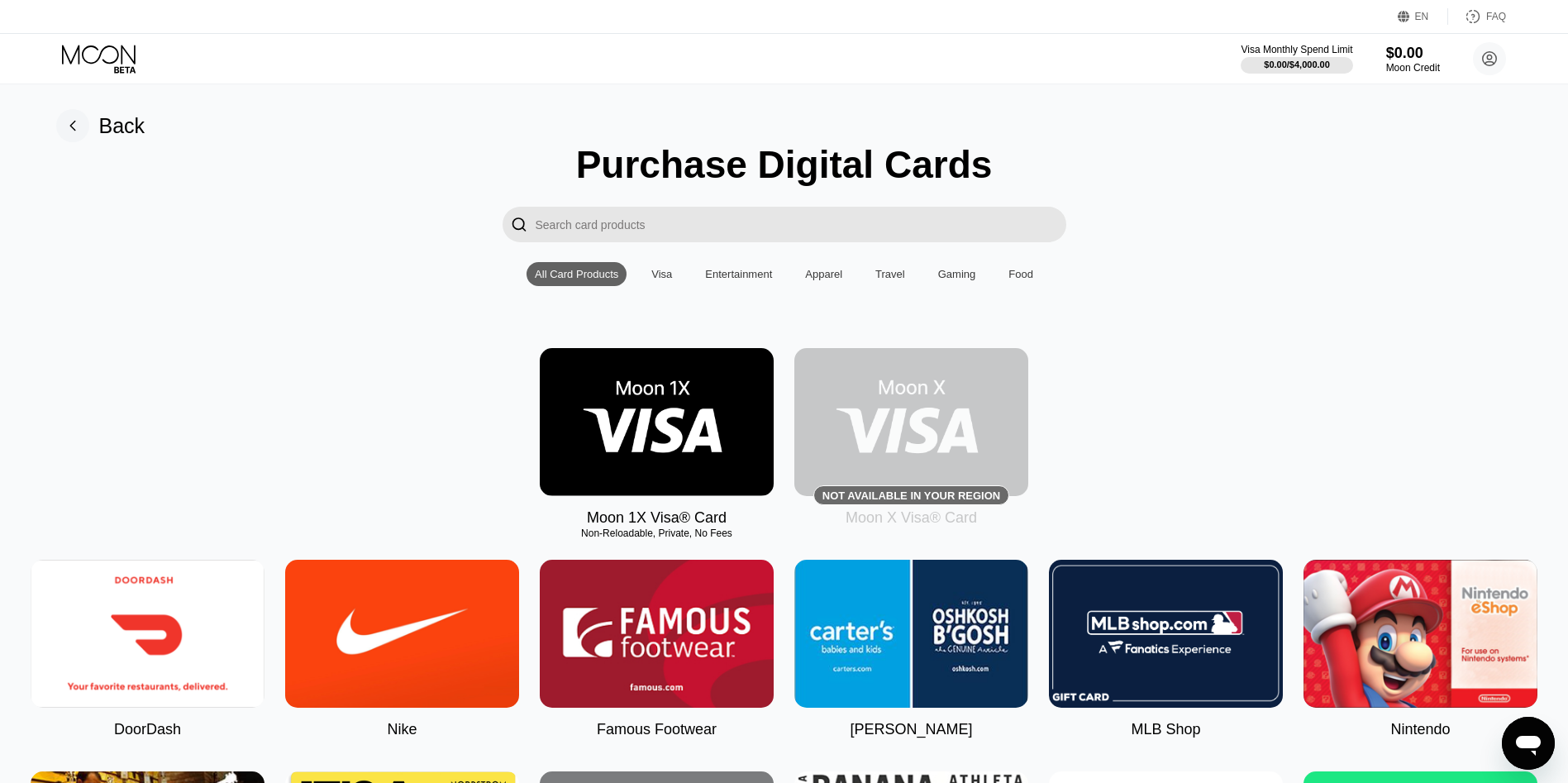
drag, startPoint x: 139, startPoint y: 659, endPoint x: 144, endPoint y: 652, distance: 8.6
click at [138, 660] on img at bounding box center [148, 633] width 234 height 148
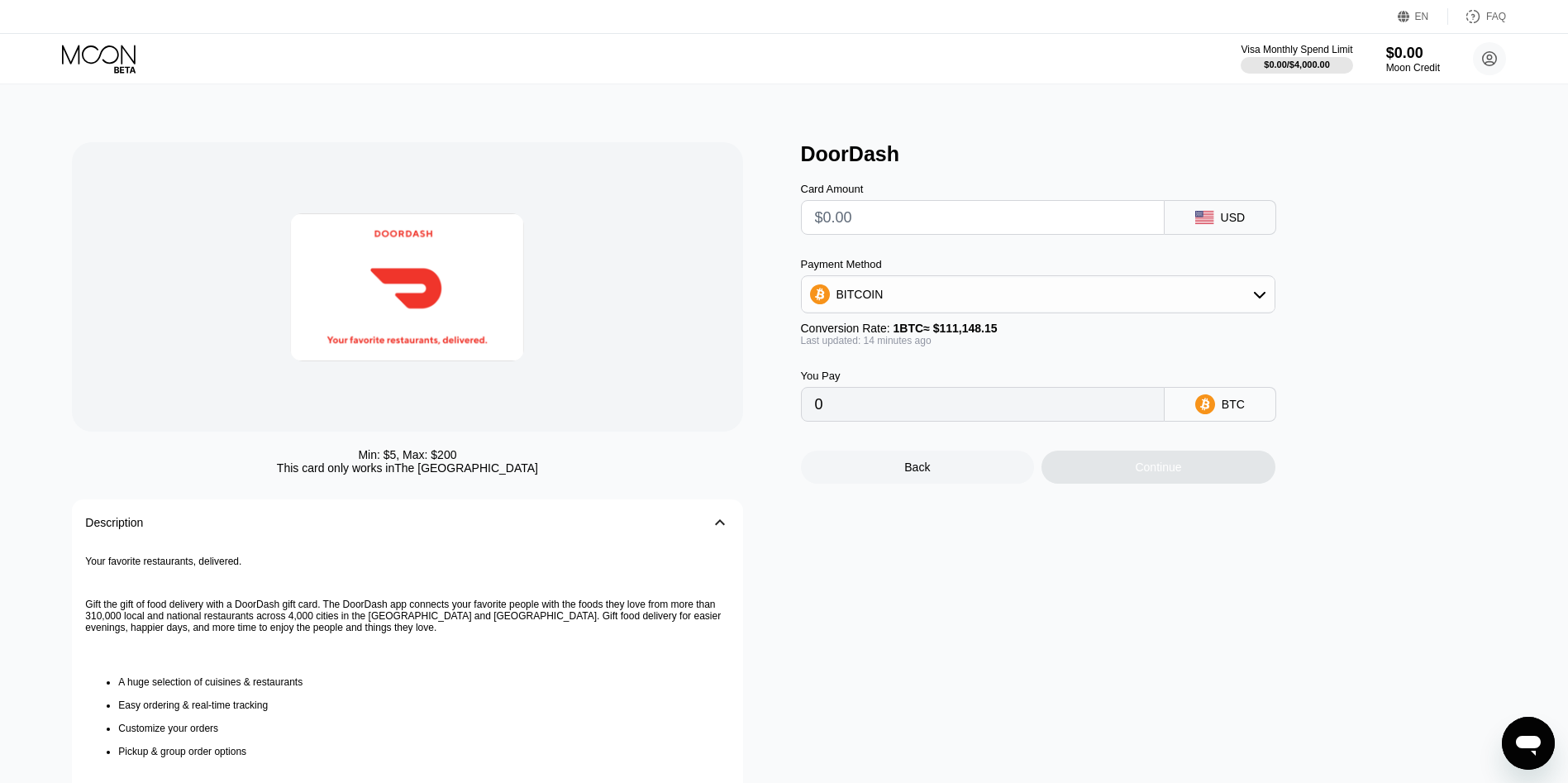
click at [891, 206] on input "text" at bounding box center [982, 217] width 336 height 33
type input "$7"
type input "0.00006288"
type input "$7.30"
type input "0.00006557"
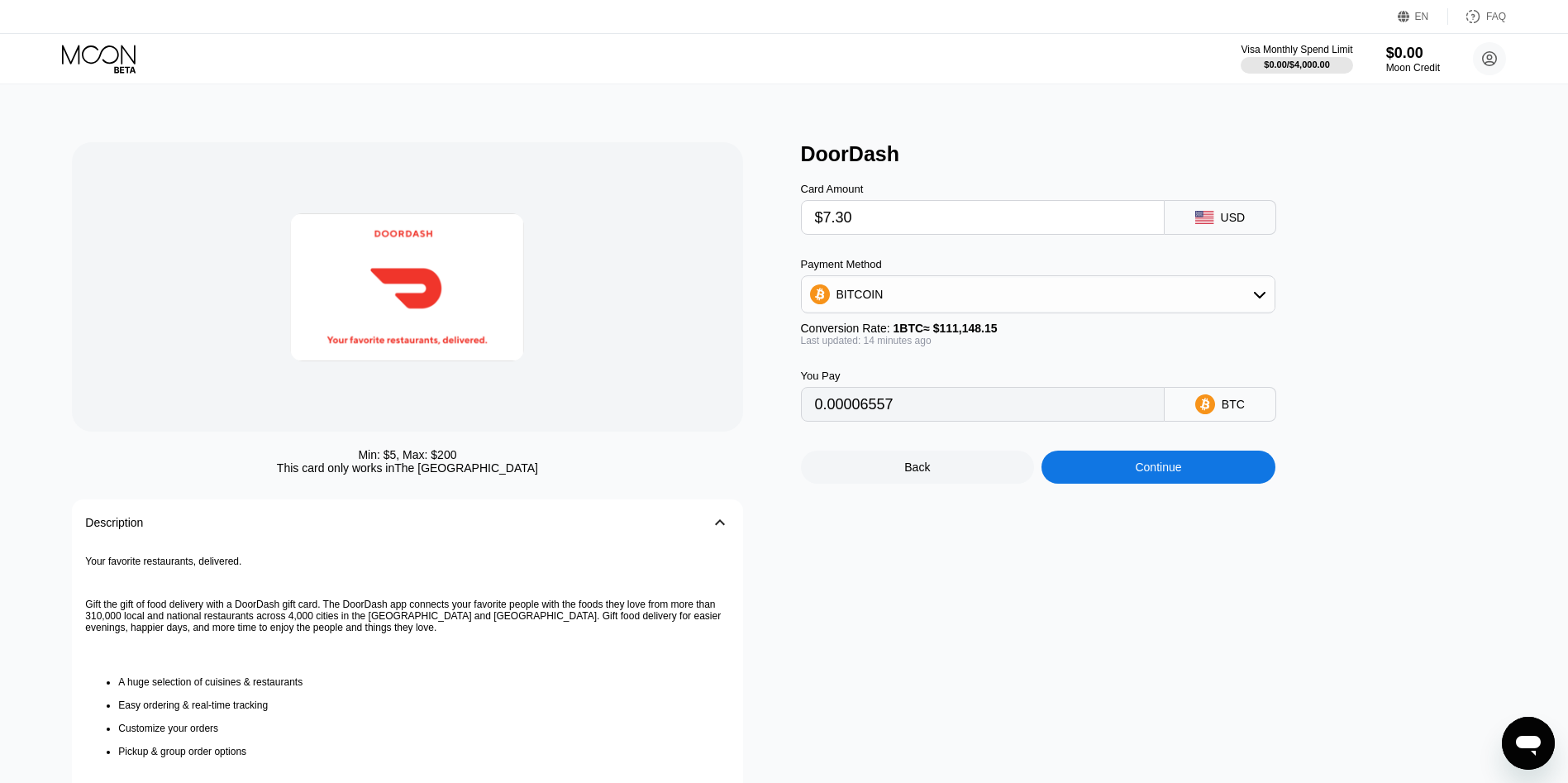
type input "$7.30"
click at [1187, 469] on div "Continue" at bounding box center [1159, 467] width 234 height 33
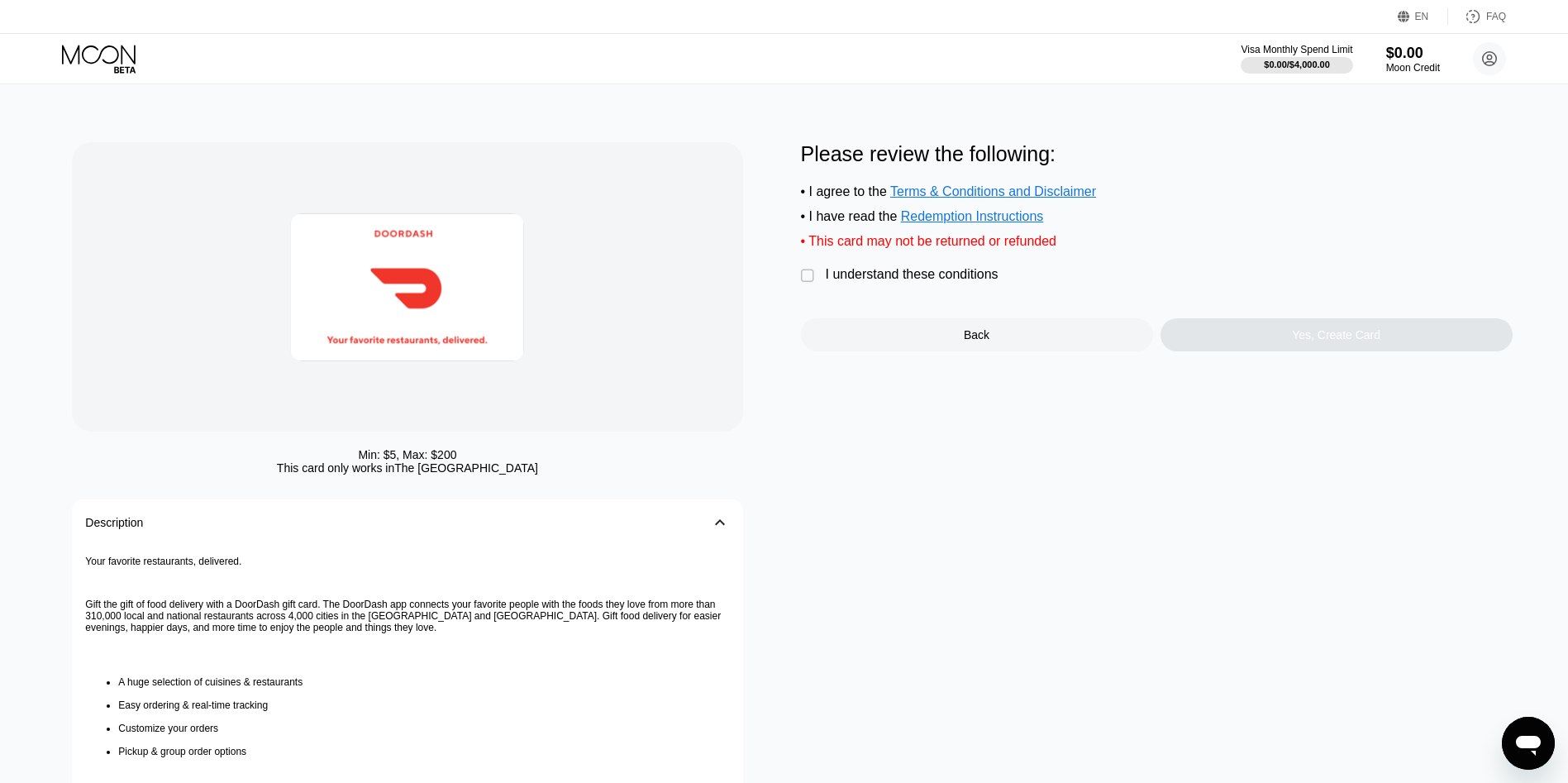
drag, startPoint x: 916, startPoint y: 282, endPoint x: 968, endPoint y: 297, distance: 54.1
click at [921, 282] on div "I understand these conditions" at bounding box center [912, 274] width 172 height 15
click at [1310, 342] on div "Yes, Create Card" at bounding box center [1336, 335] width 88 height 14
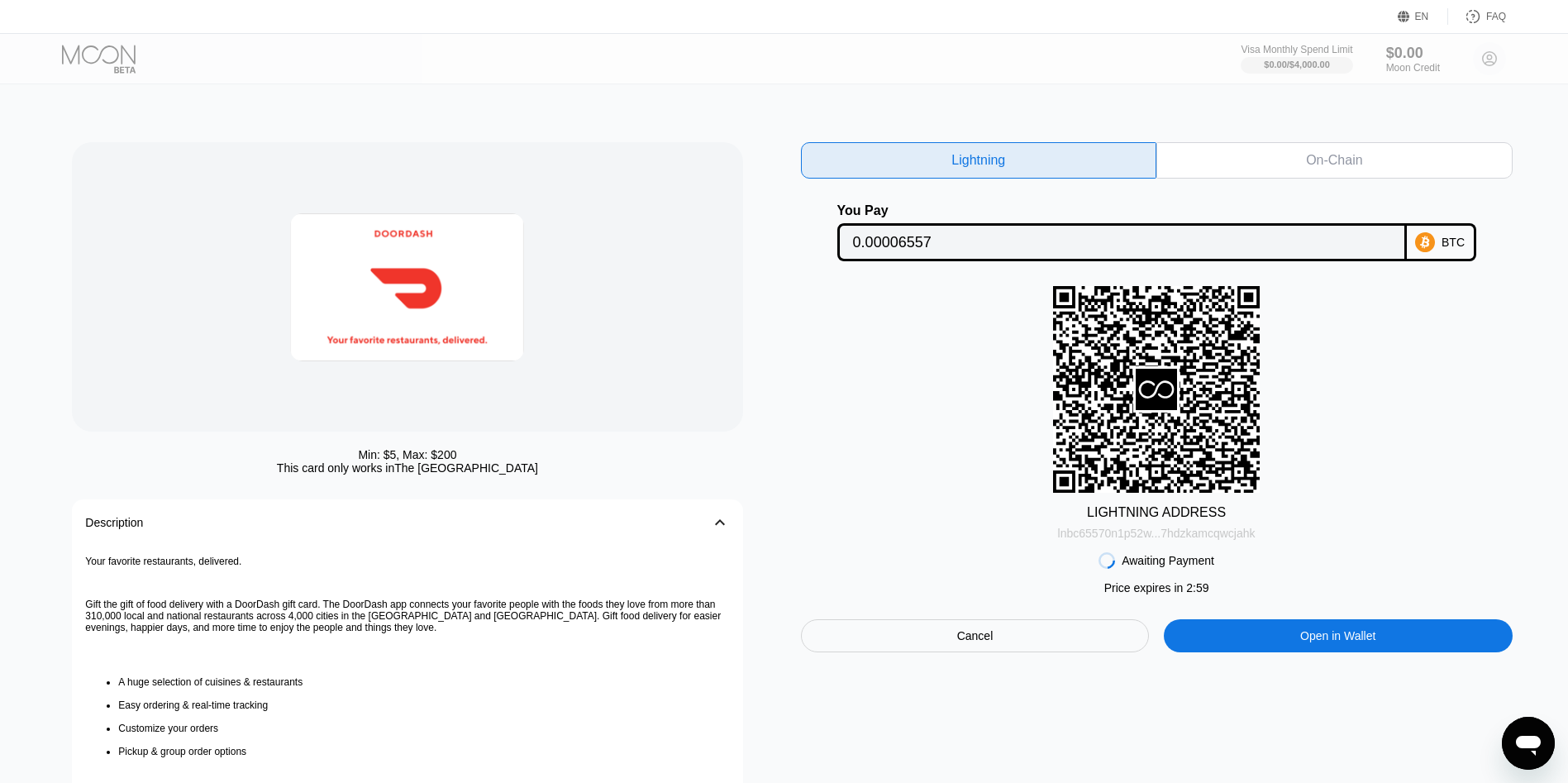
click at [1197, 540] on div "lnbc65570n1p52w...7hdzkamcqwcjahk" at bounding box center [1157, 533] width 197 height 14
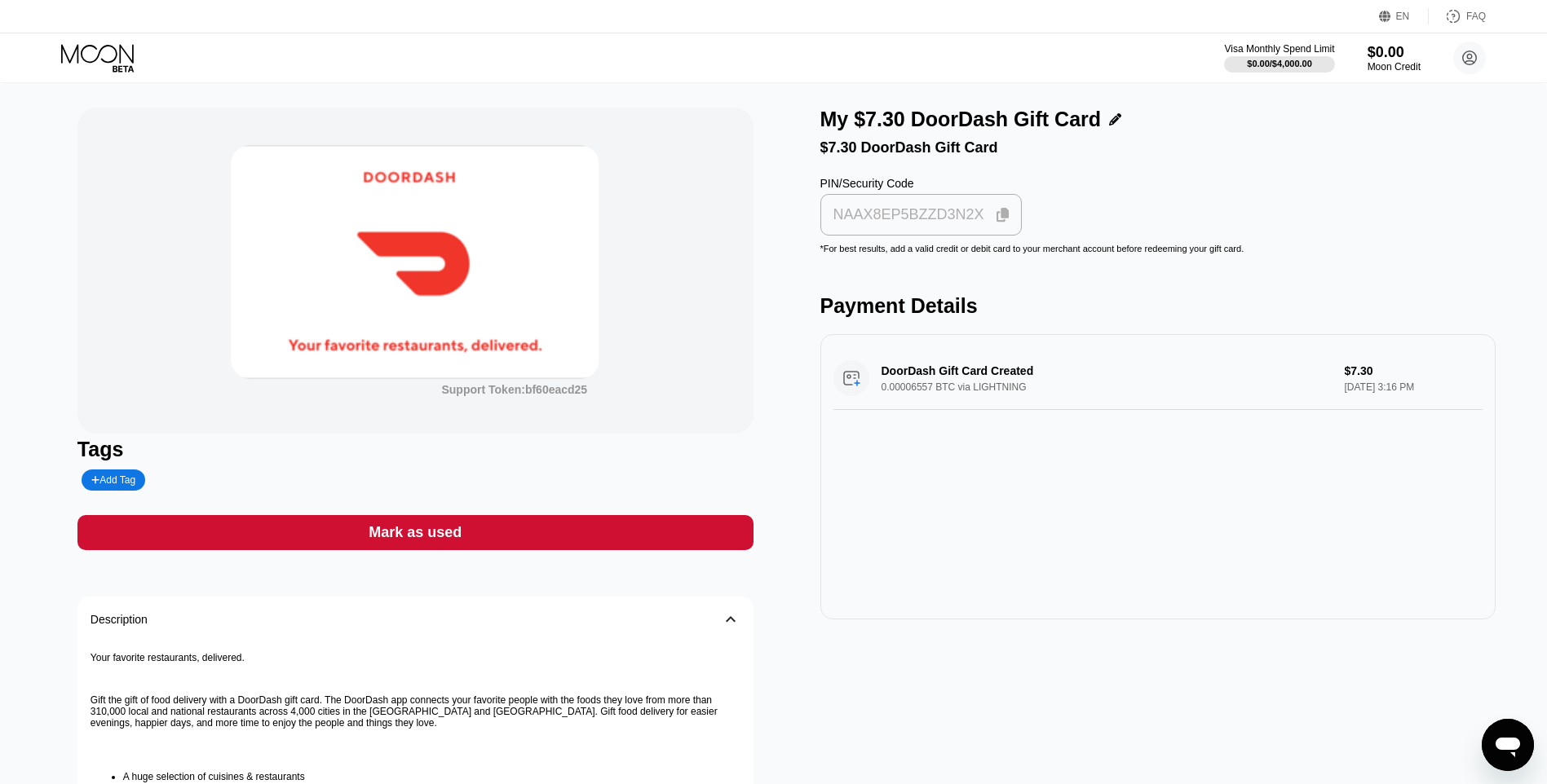
click at [873, 224] on div "NAAX8EP5BZZD3N2X" at bounding box center [909, 215] width 151 height 19
click at [694, 547] on div "Mark as used" at bounding box center [415, 533] width 676 height 35
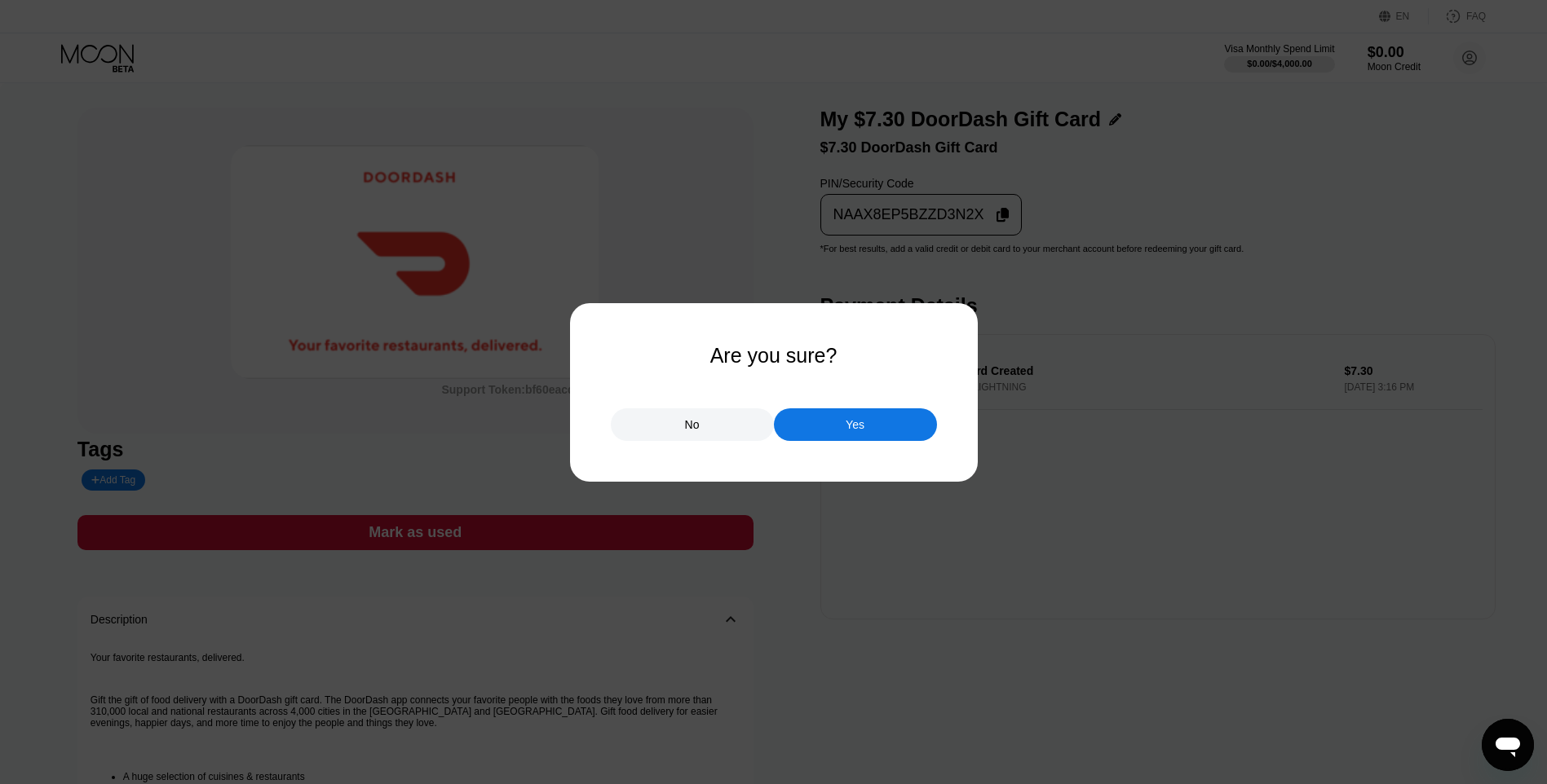
click at [857, 433] on div "Yes" at bounding box center [855, 424] width 19 height 14
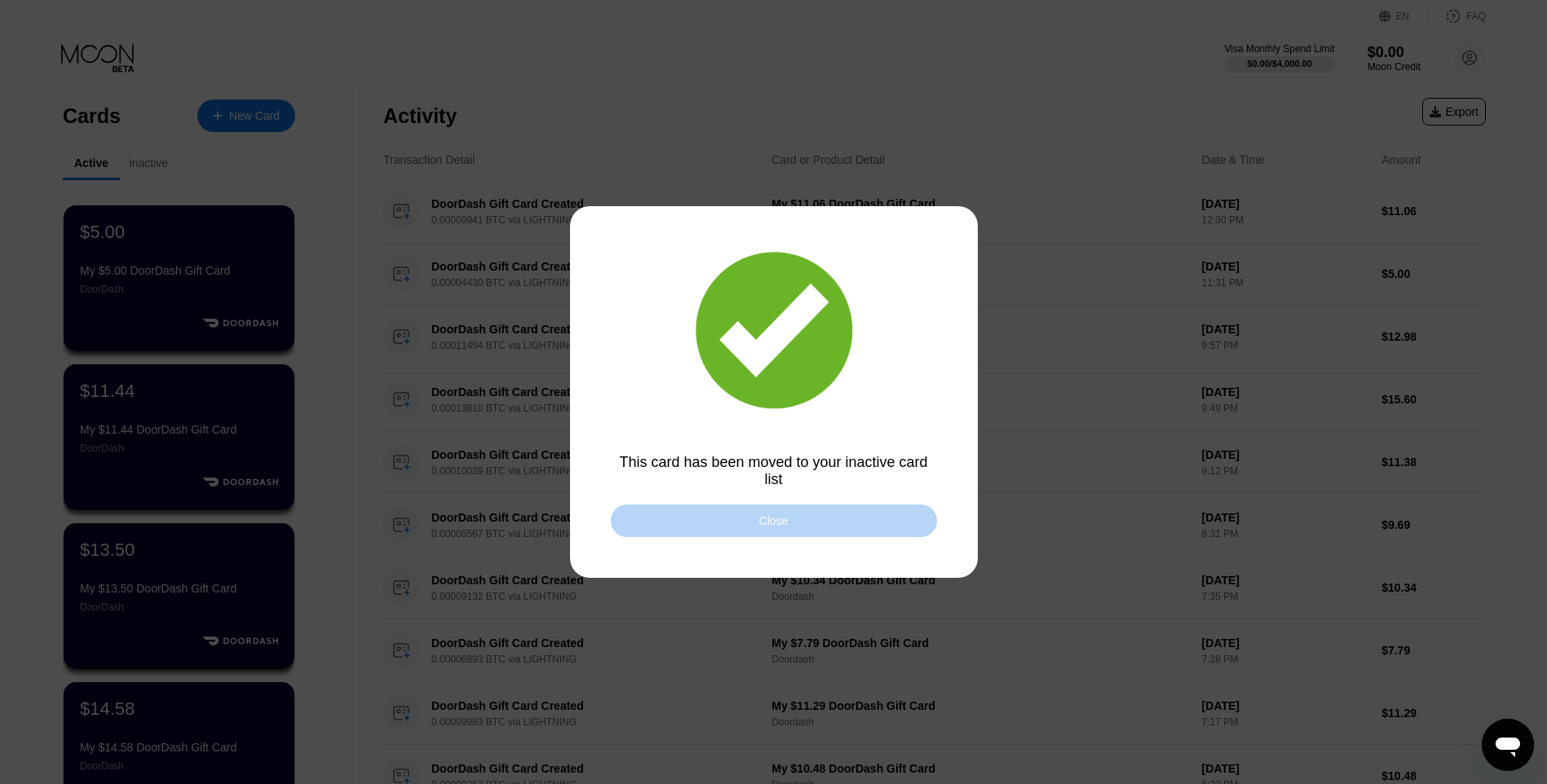
drag, startPoint x: 744, startPoint y: 519, endPoint x: 533, endPoint y: 329, distance: 283.9
click at [738, 519] on div "Close" at bounding box center [774, 521] width 327 height 32
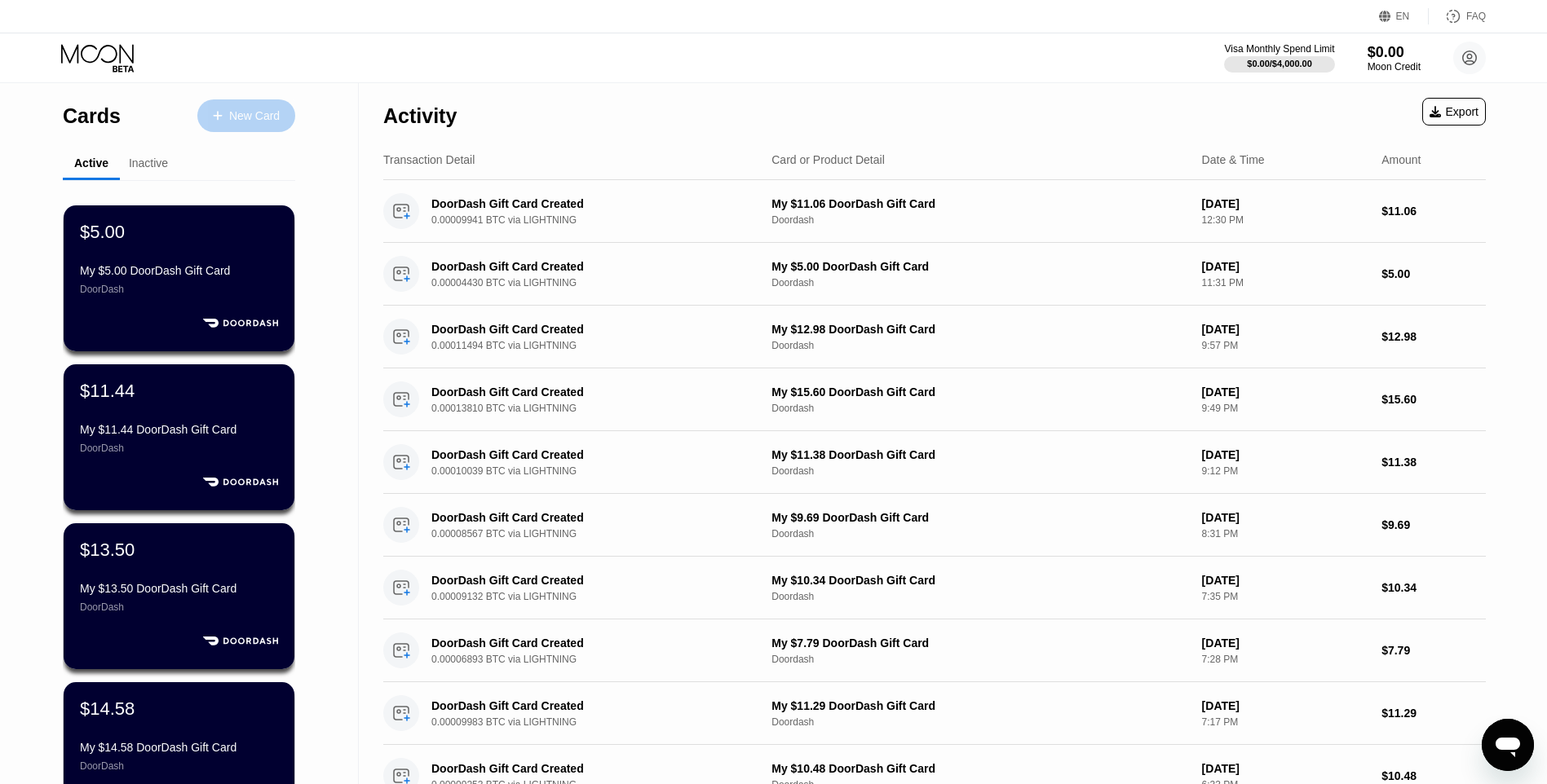
click at [247, 126] on div "New Card" at bounding box center [246, 116] width 97 height 32
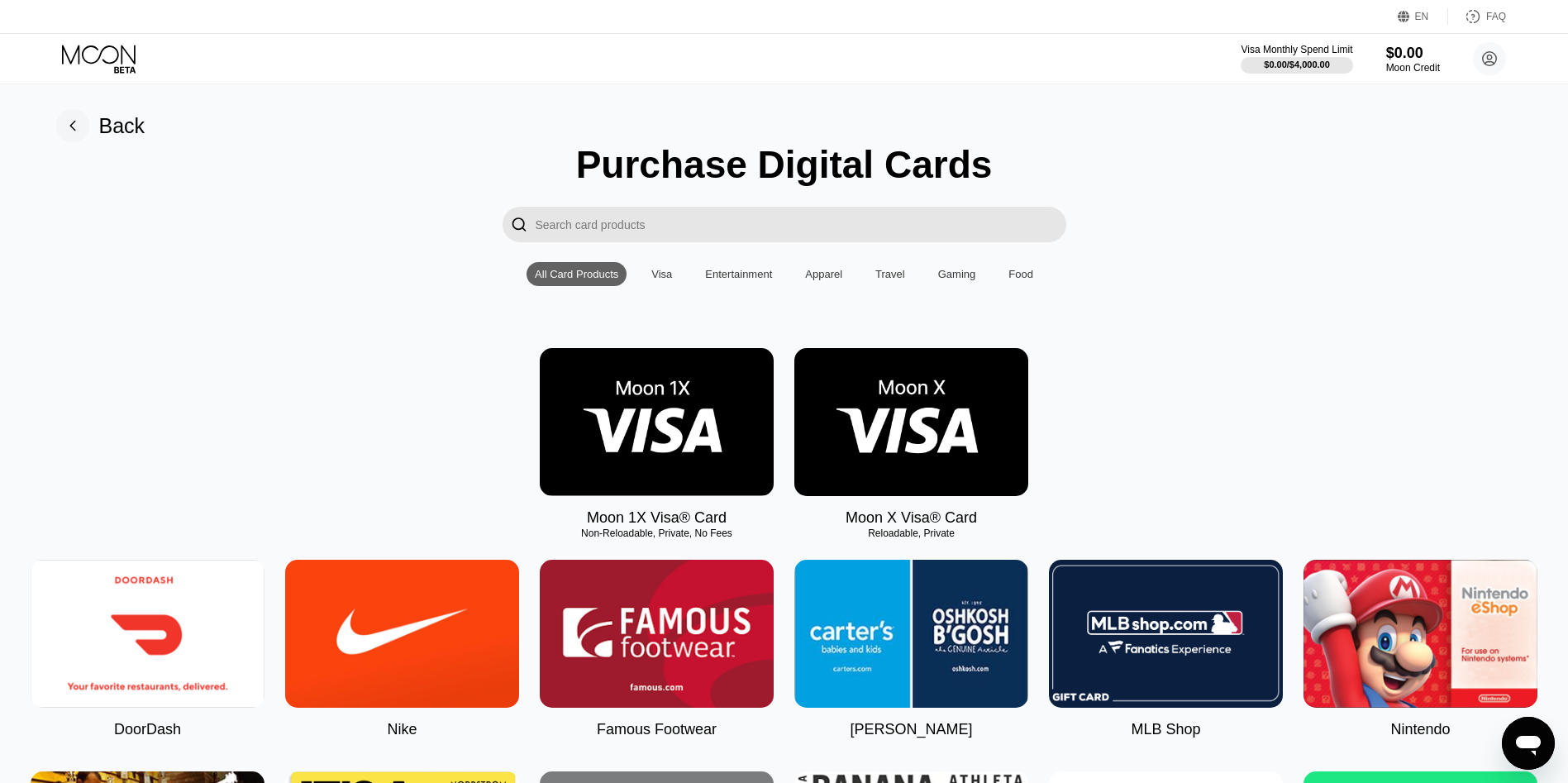
click at [201, 646] on img at bounding box center [148, 633] width 234 height 148
type input "0"
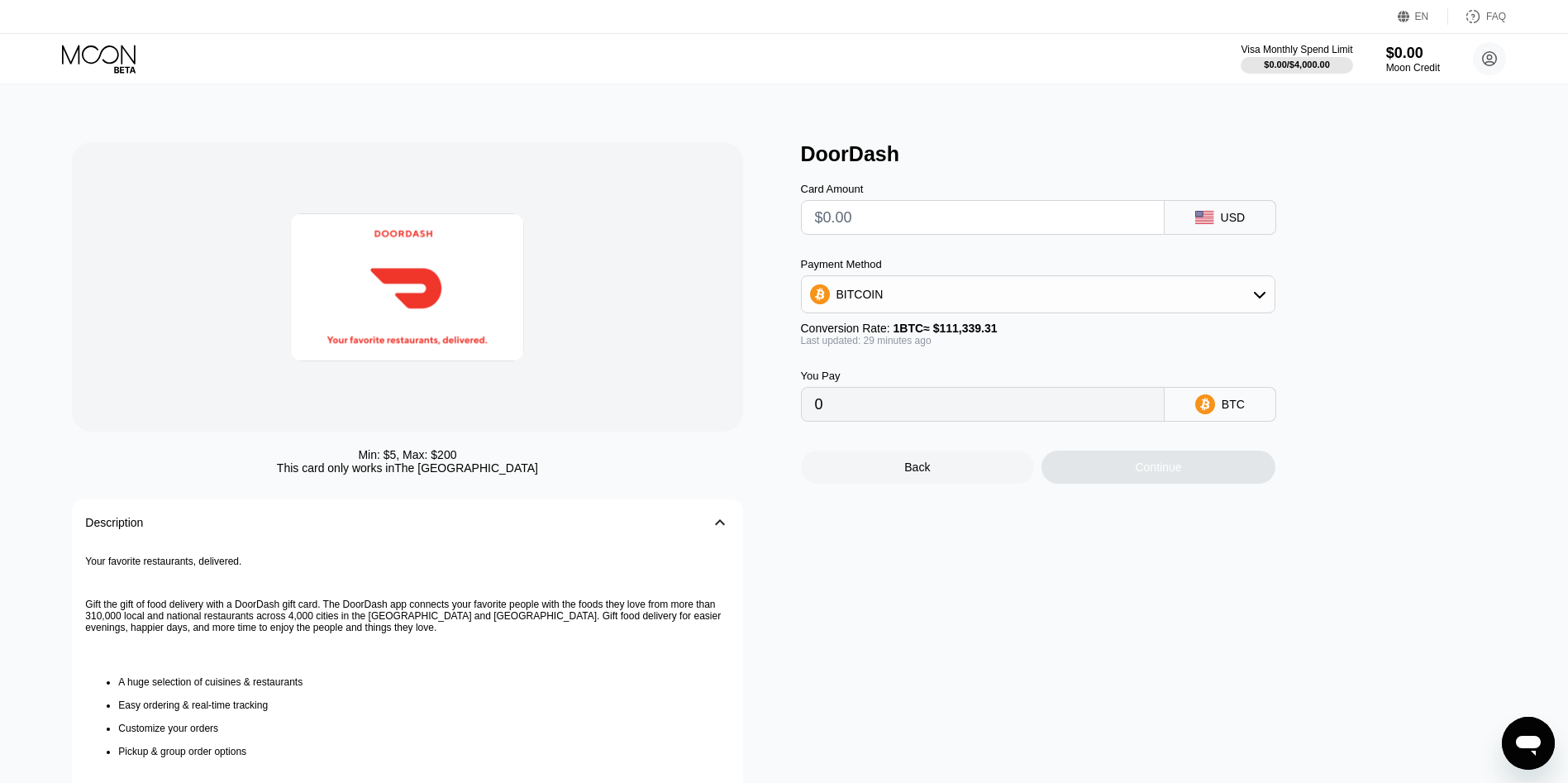
click at [875, 227] on input "text" at bounding box center [982, 217] width 336 height 33
type input "$1"
type input "0.00000899"
type input "$11"
type input "0.00009883"
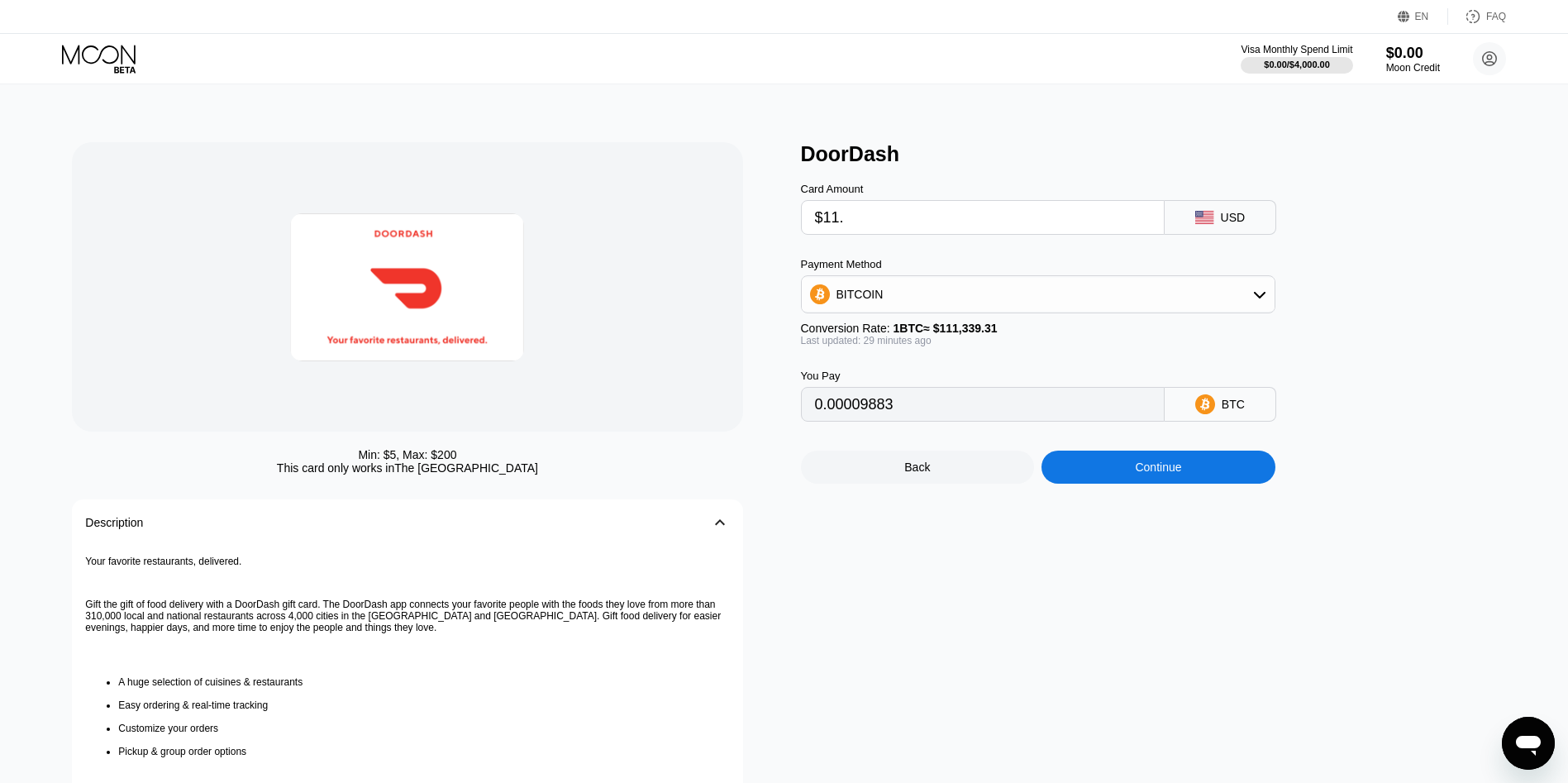
type input "$11.4"
type input "0.00010242"
type input "$11.42"
type input "0.00010260"
type input "$11.42"
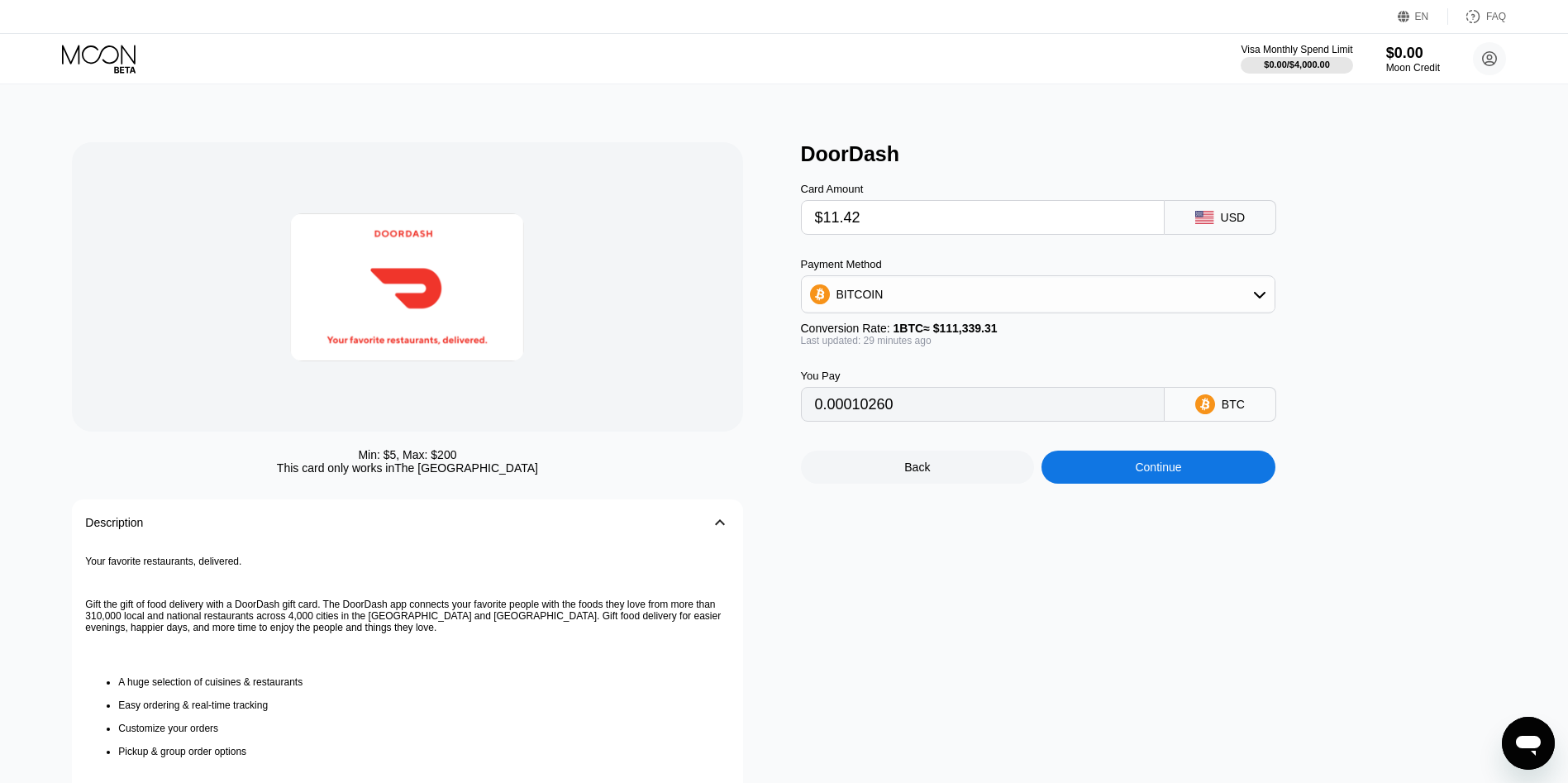
click at [1153, 514] on div "DoorDash Card Amount $11.42 USD Payment Method BITCOIN Conversion Rate: 1 BTC ≈…" at bounding box center [1156, 535] width 711 height 787
click at [1123, 483] on div "Continue" at bounding box center [1159, 467] width 234 height 33
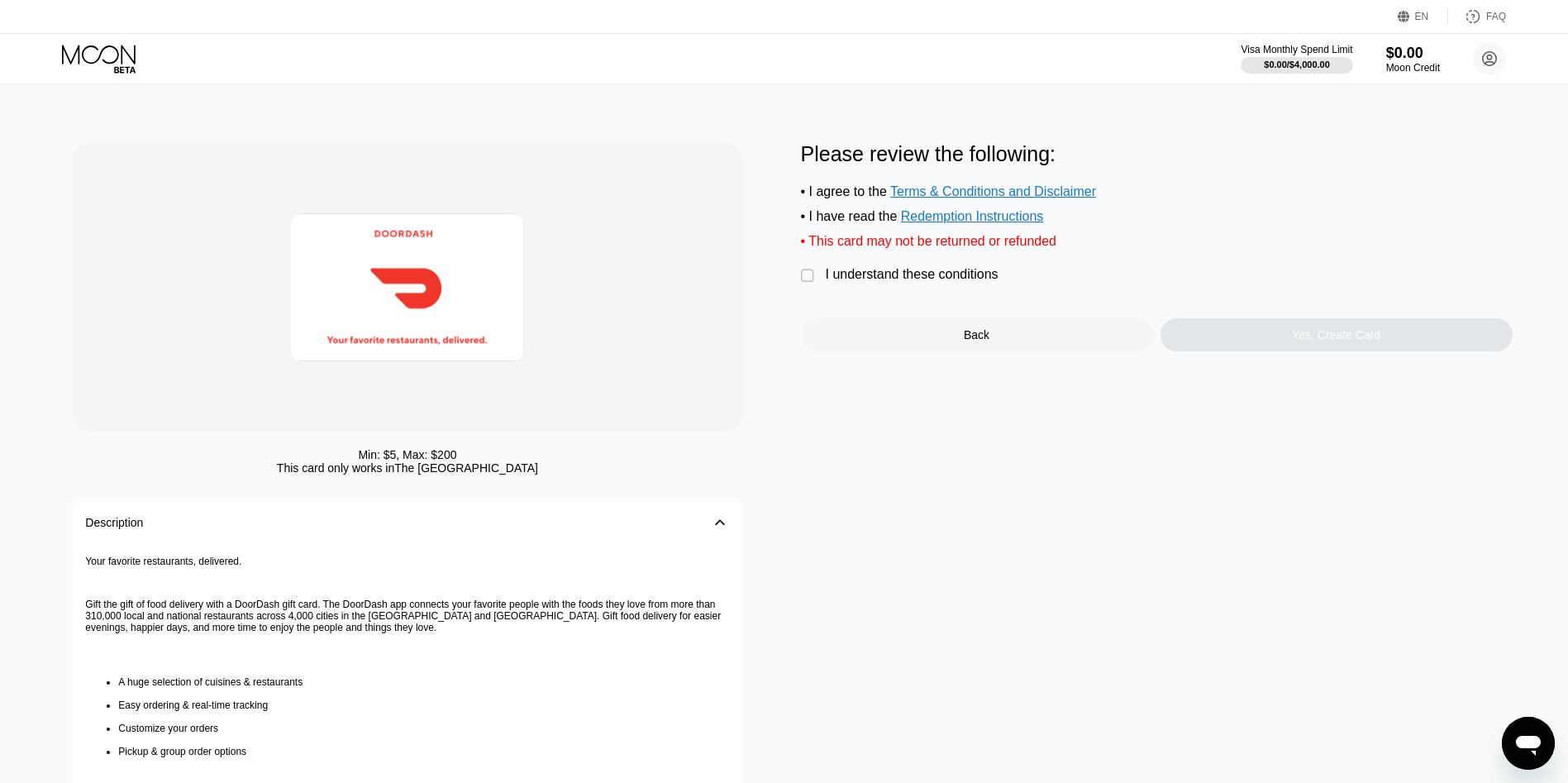
click at [950, 285] on div " I understand these conditions" at bounding box center [903, 276] width 206 height 17
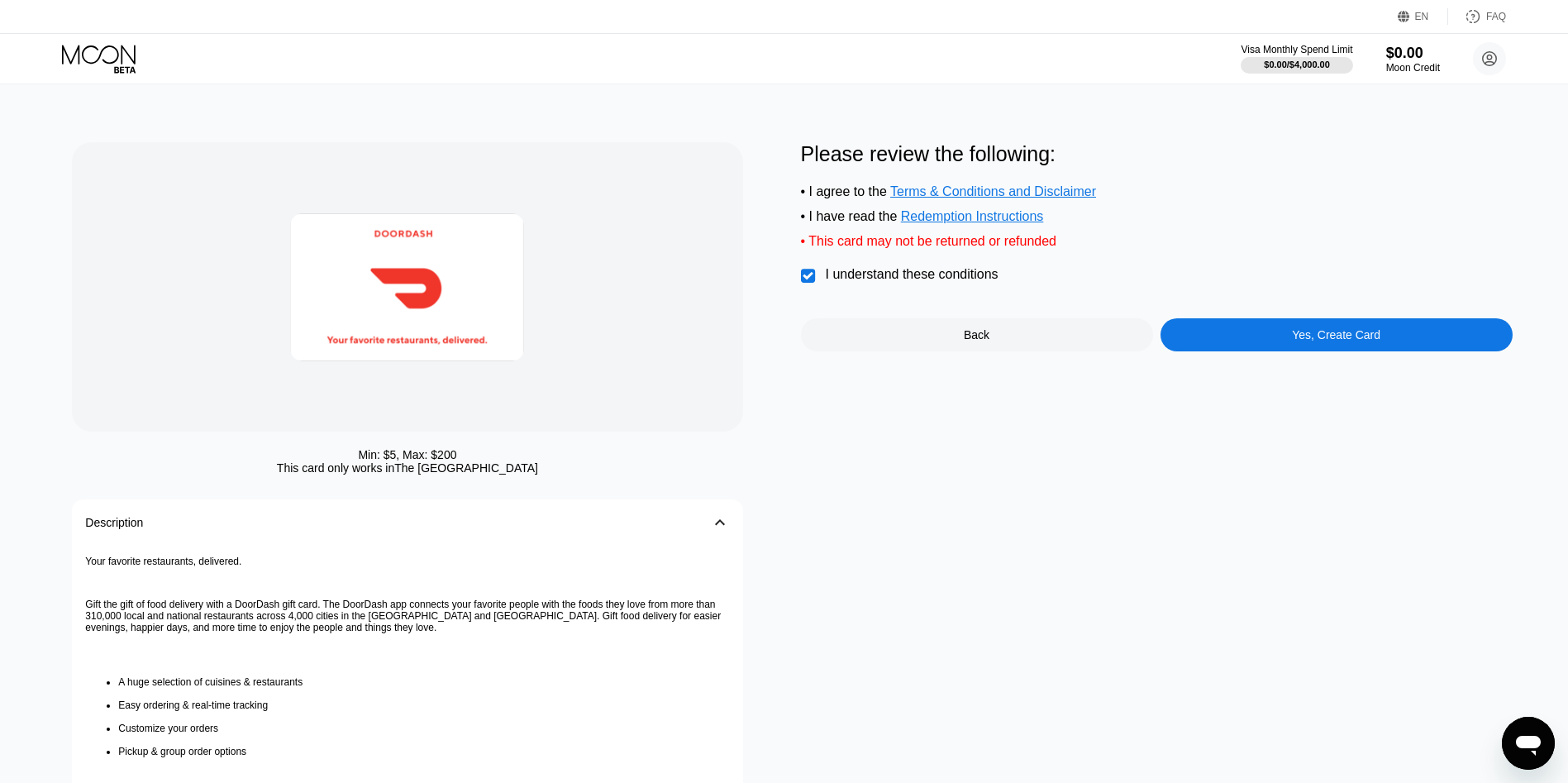
click at [1224, 331] on div "Yes, Create Card" at bounding box center [1337, 335] width 352 height 33
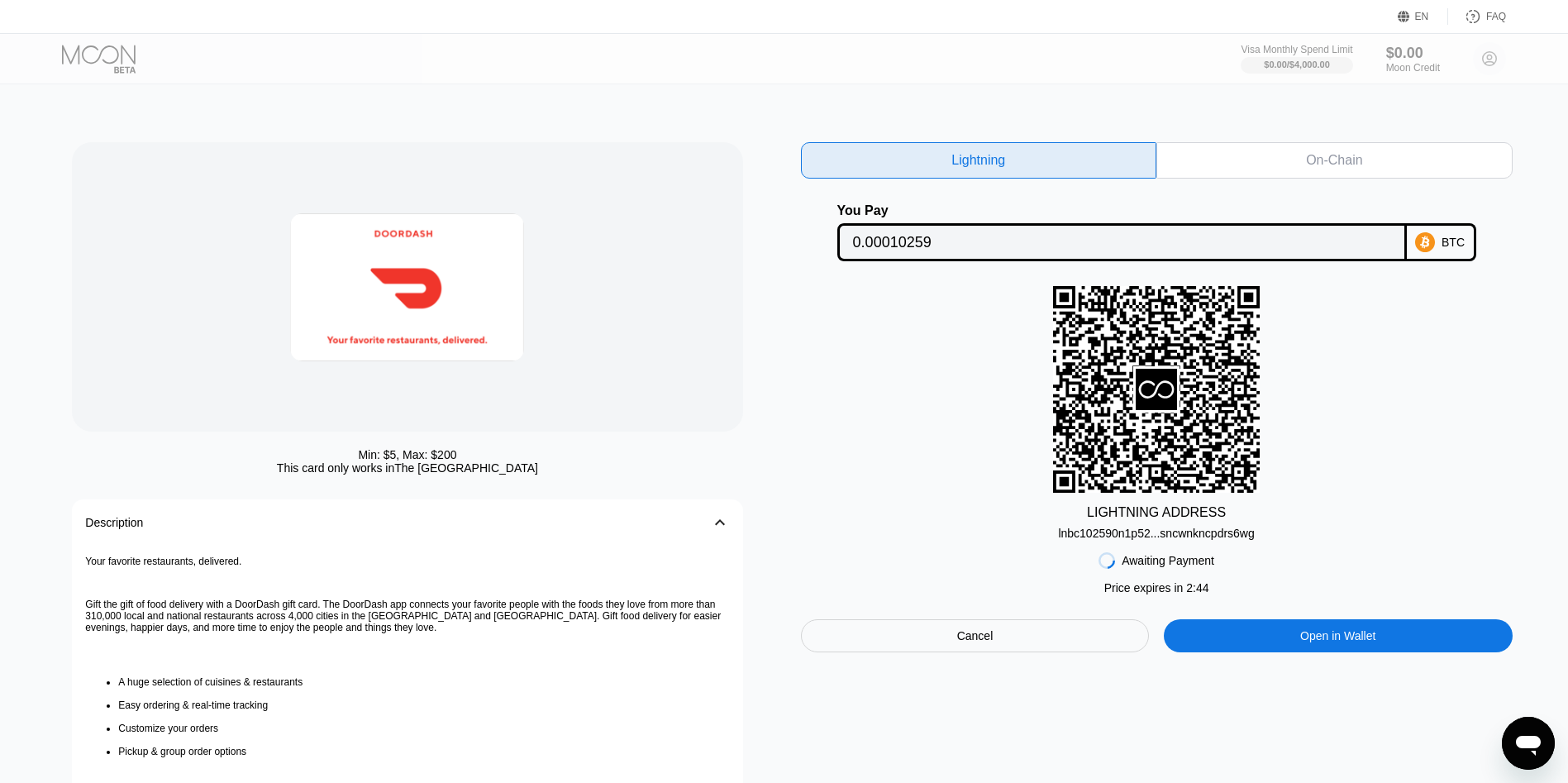
click at [1158, 540] on div "lnbc102590n1p52...sncwnkncpdrs6wg" at bounding box center [1156, 533] width 196 height 14
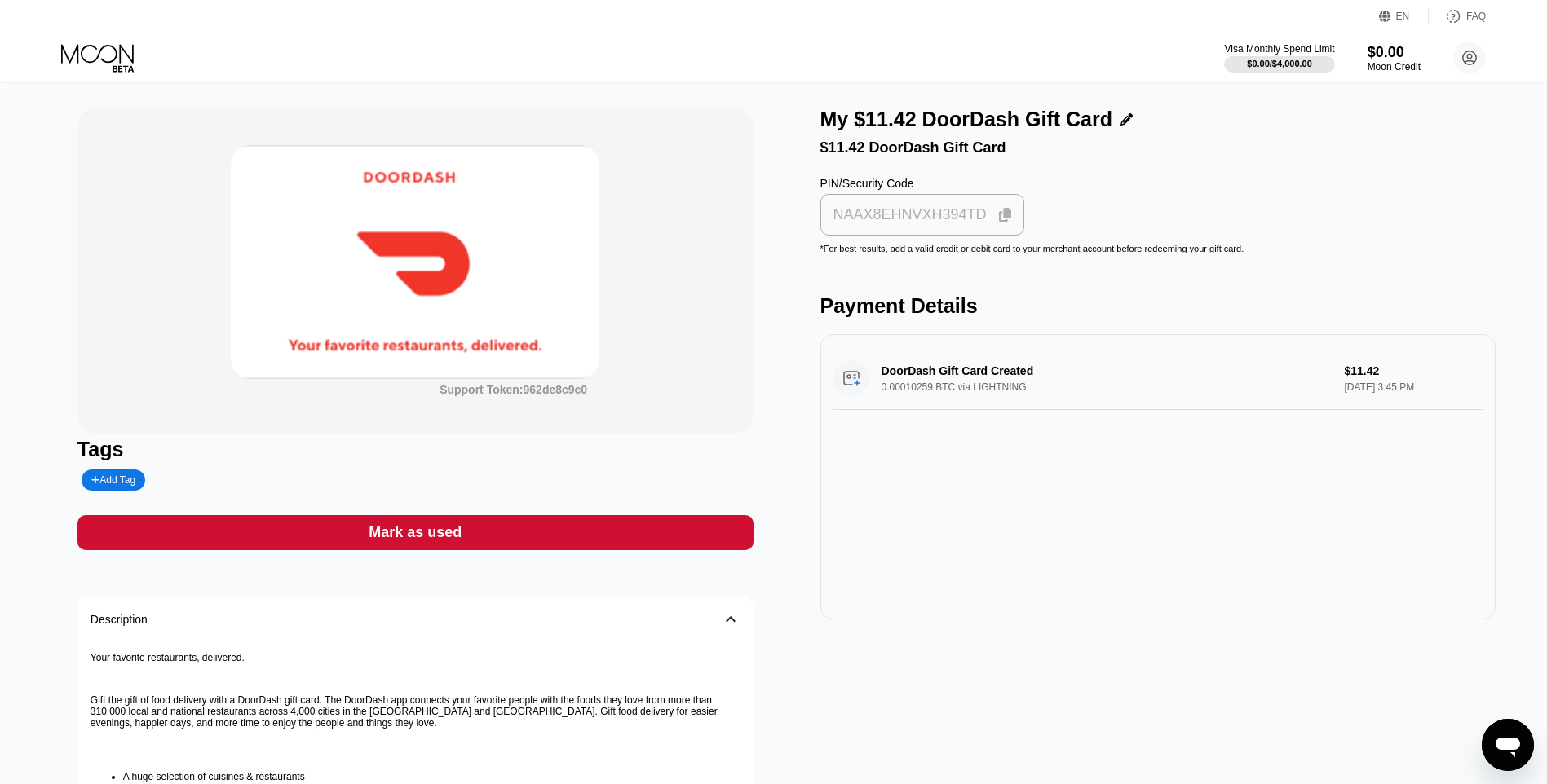
drag, startPoint x: 879, startPoint y: 224, endPoint x: 818, endPoint y: 233, distance: 61.7
click at [879, 224] on div "NAAX8EHNVXH394TD" at bounding box center [910, 215] width 154 height 19
